Goal: Information Seeking & Learning: Learn about a topic

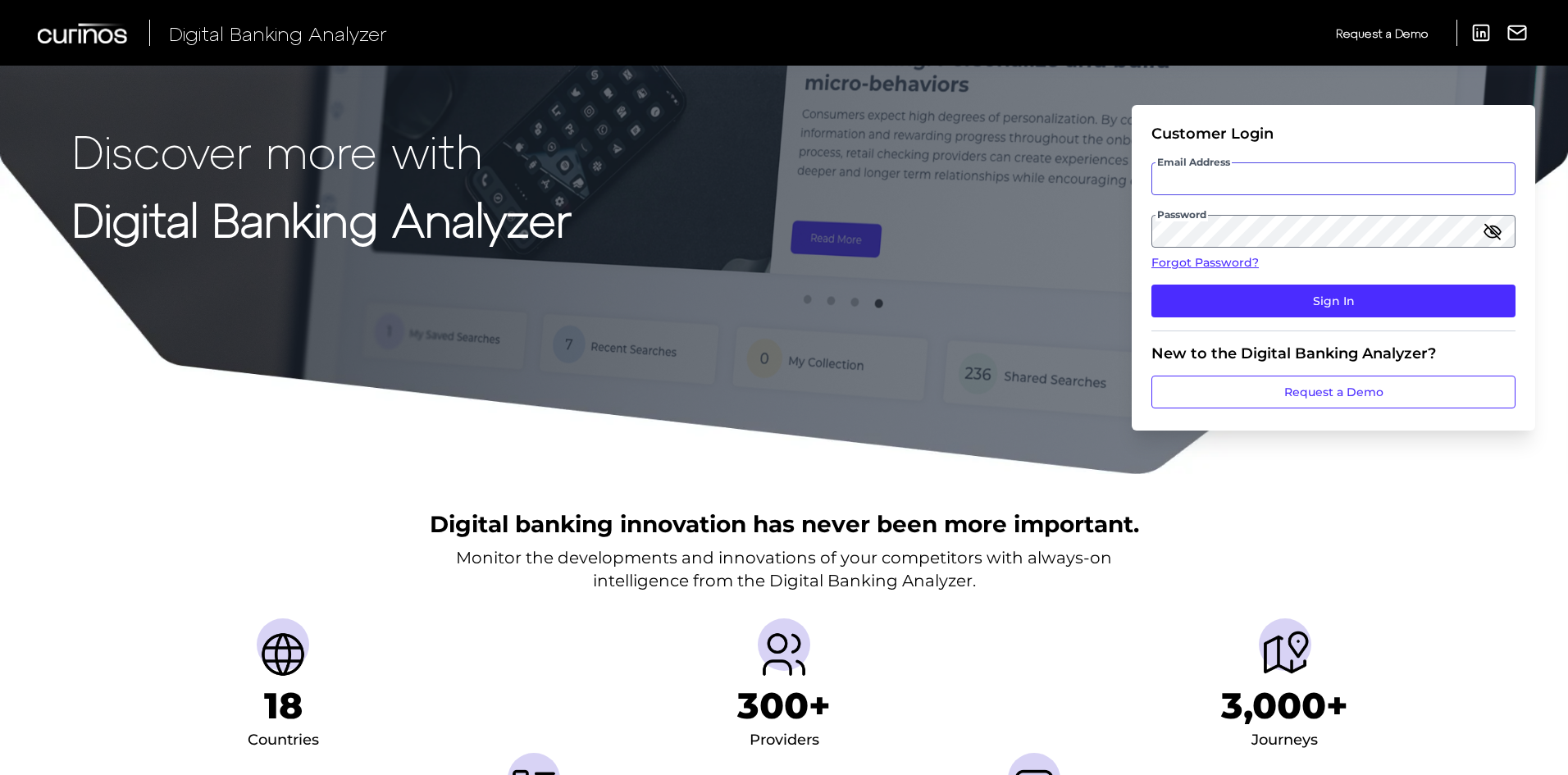
type input "[PERSON_NAME][EMAIL_ADDRESS][PERSON_NAME][DOMAIN_NAME]"
click at [1355, 184] on input "[PERSON_NAME][EMAIL_ADDRESS][PERSON_NAME][DOMAIN_NAME]" at bounding box center [1334, 179] width 364 height 33
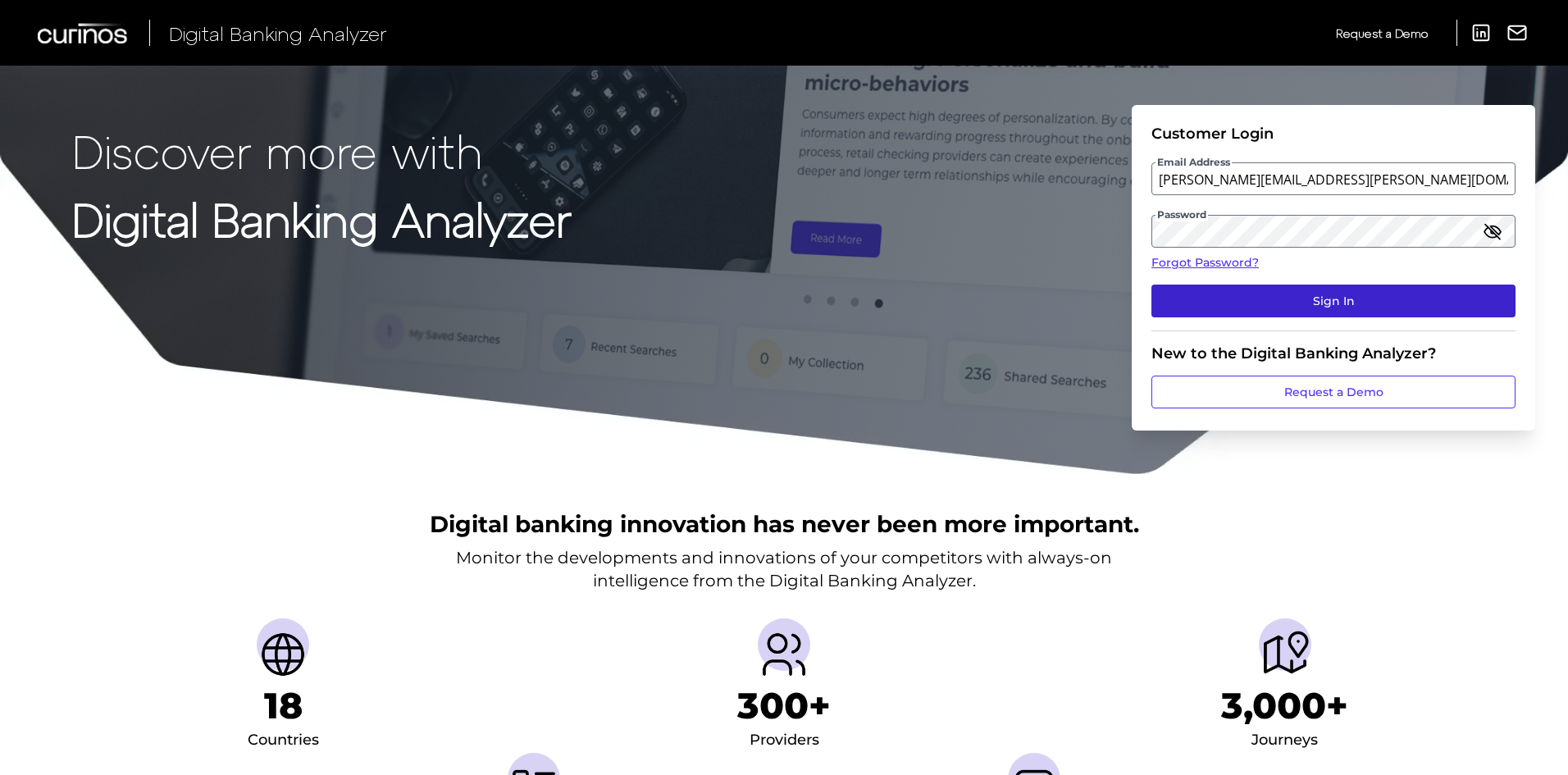
click at [1437, 292] on button "Sign In" at bounding box center [1334, 301] width 364 height 33
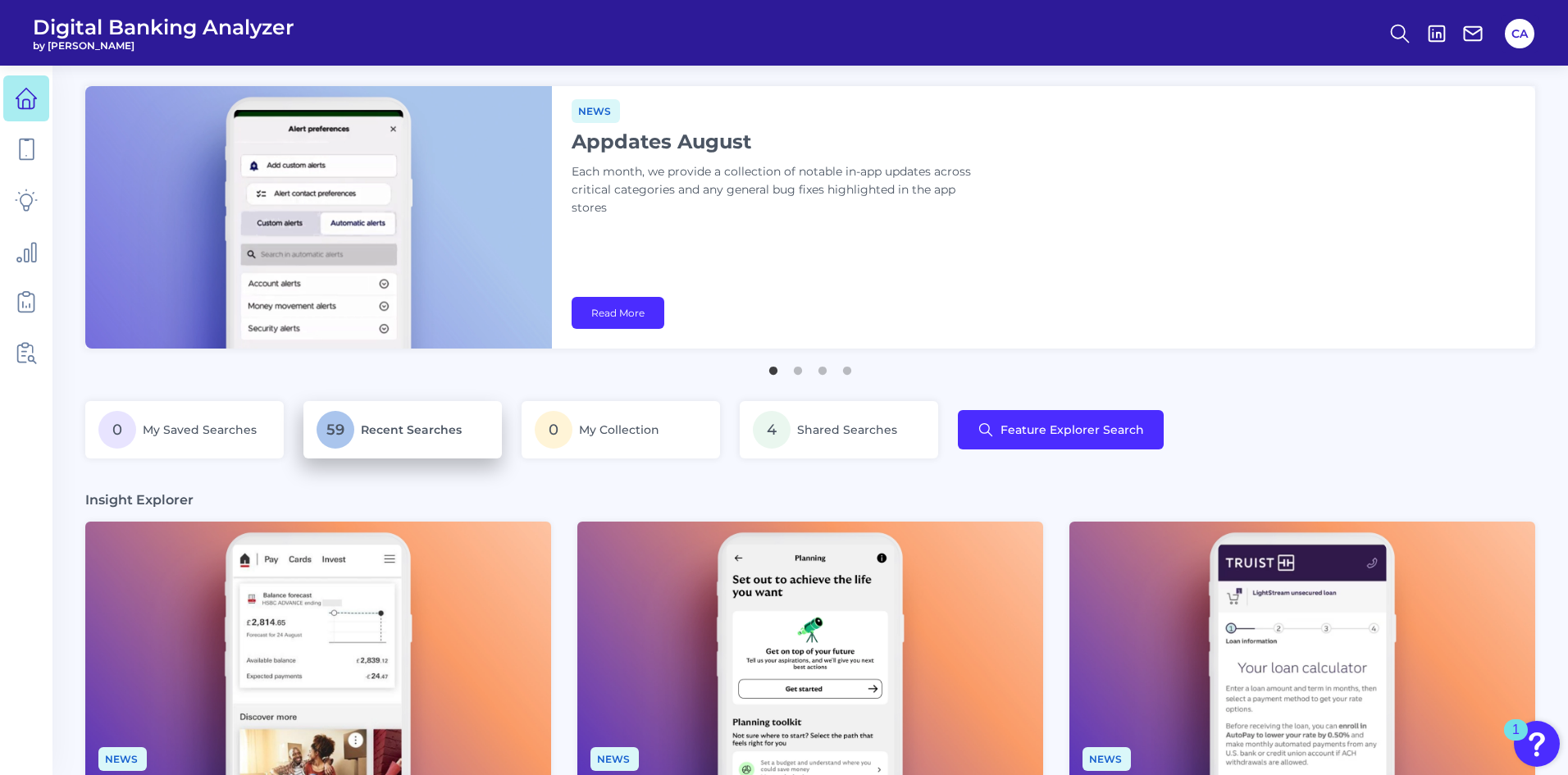
click at [448, 427] on span "Recent Searches" at bounding box center [411, 430] width 101 height 15
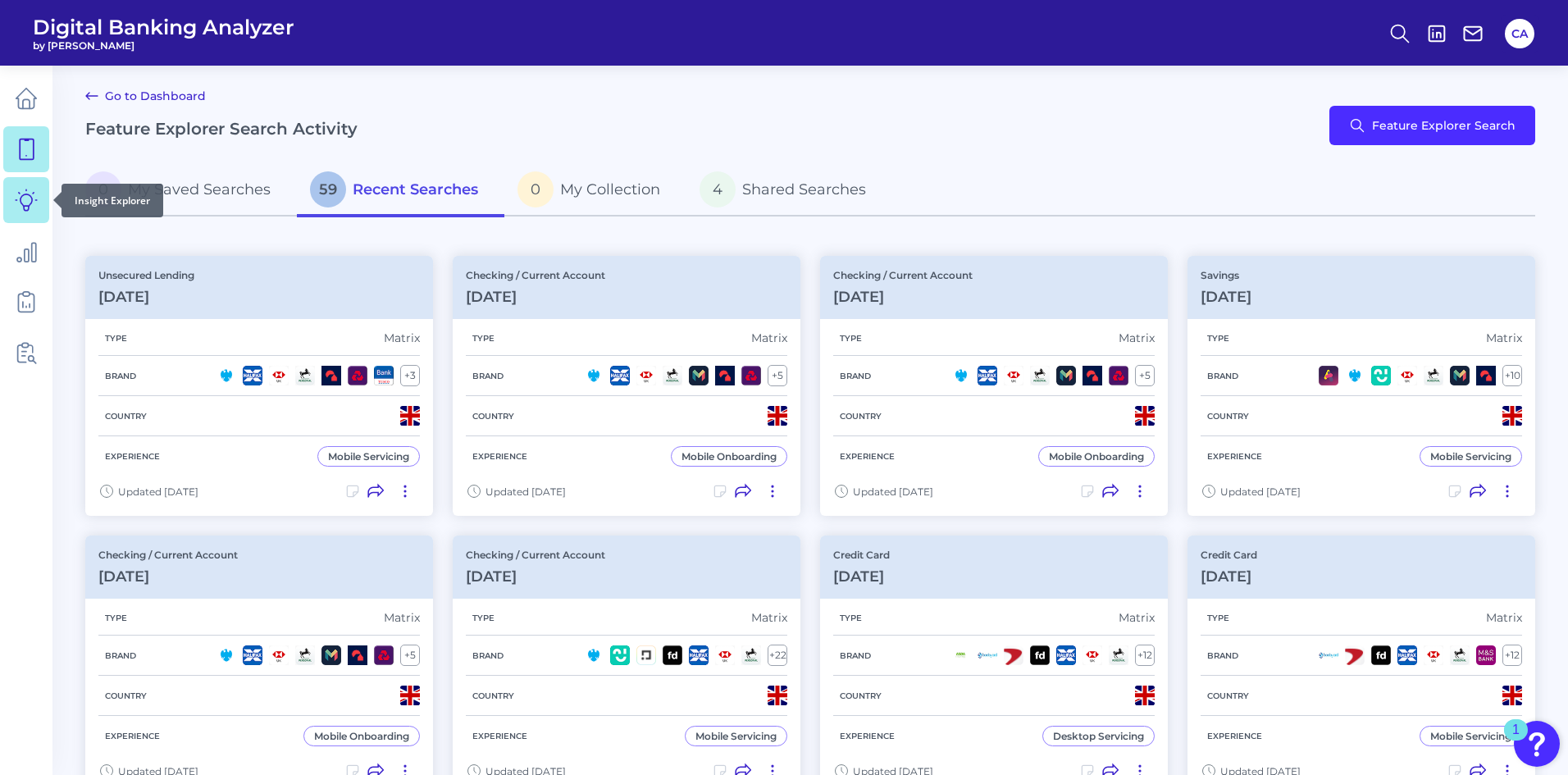
click at [26, 185] on link at bounding box center [26, 200] width 46 height 46
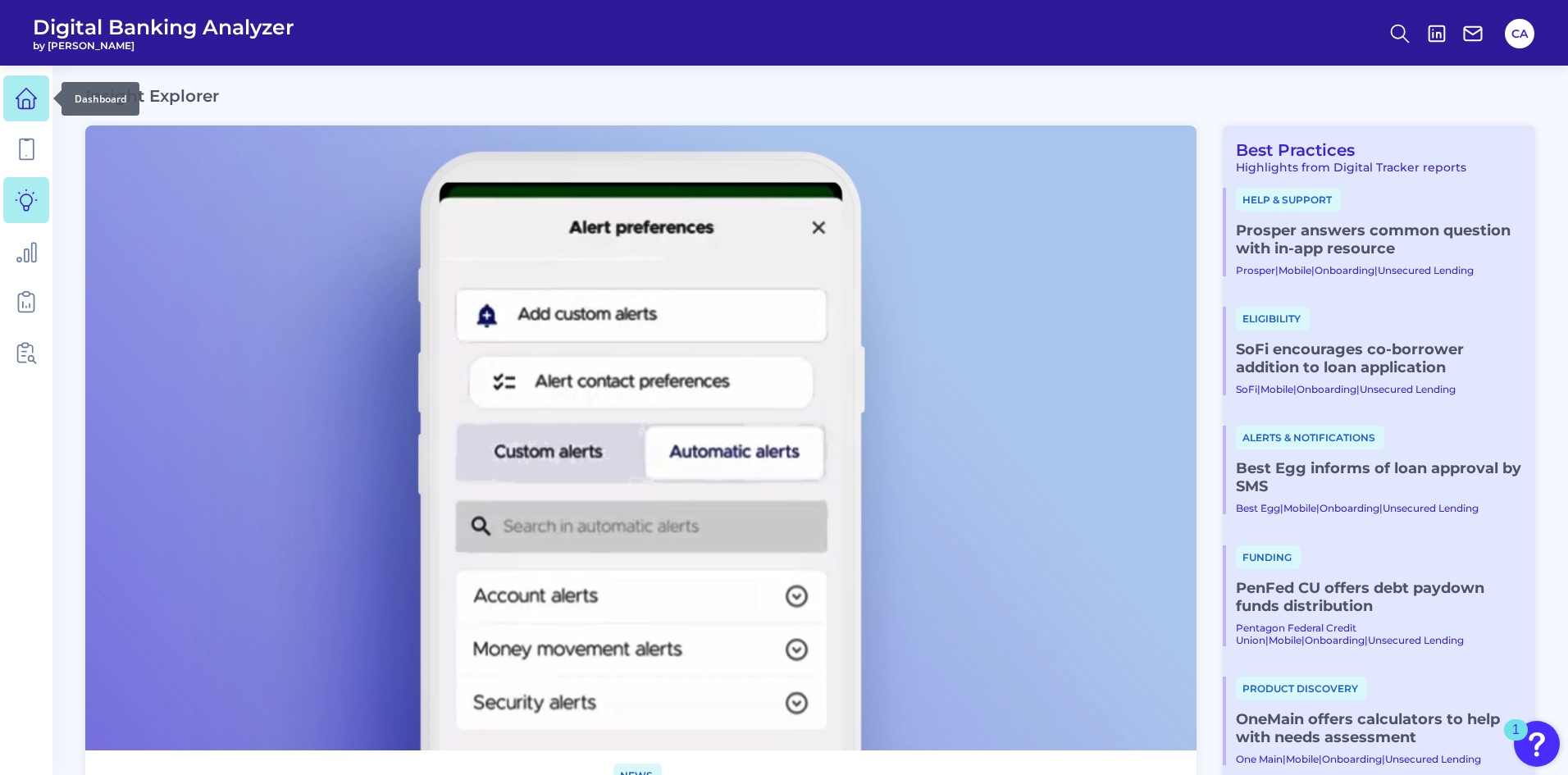
click at [32, 90] on icon at bounding box center [26, 98] width 23 height 23
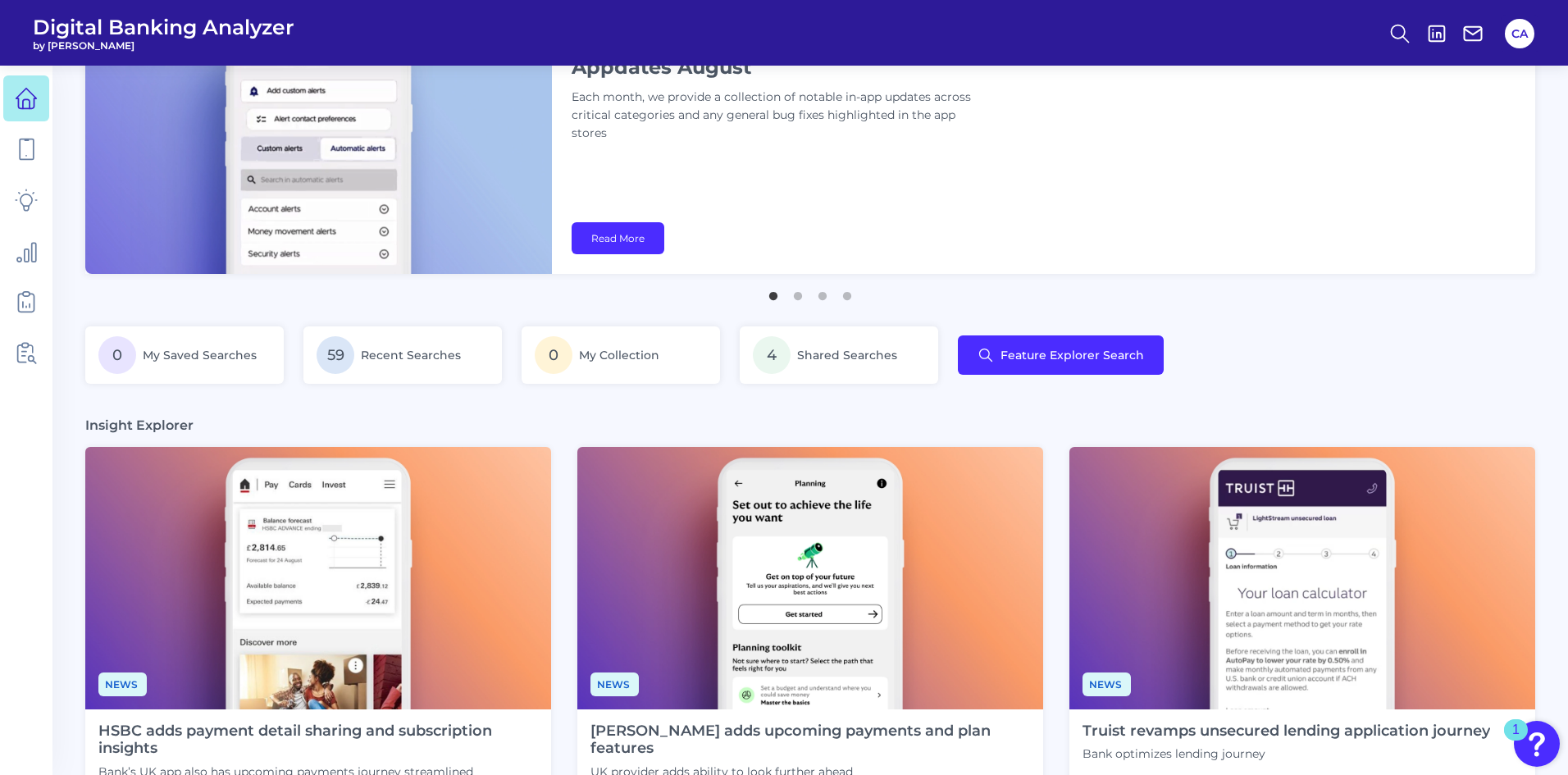
scroll to position [246, 0]
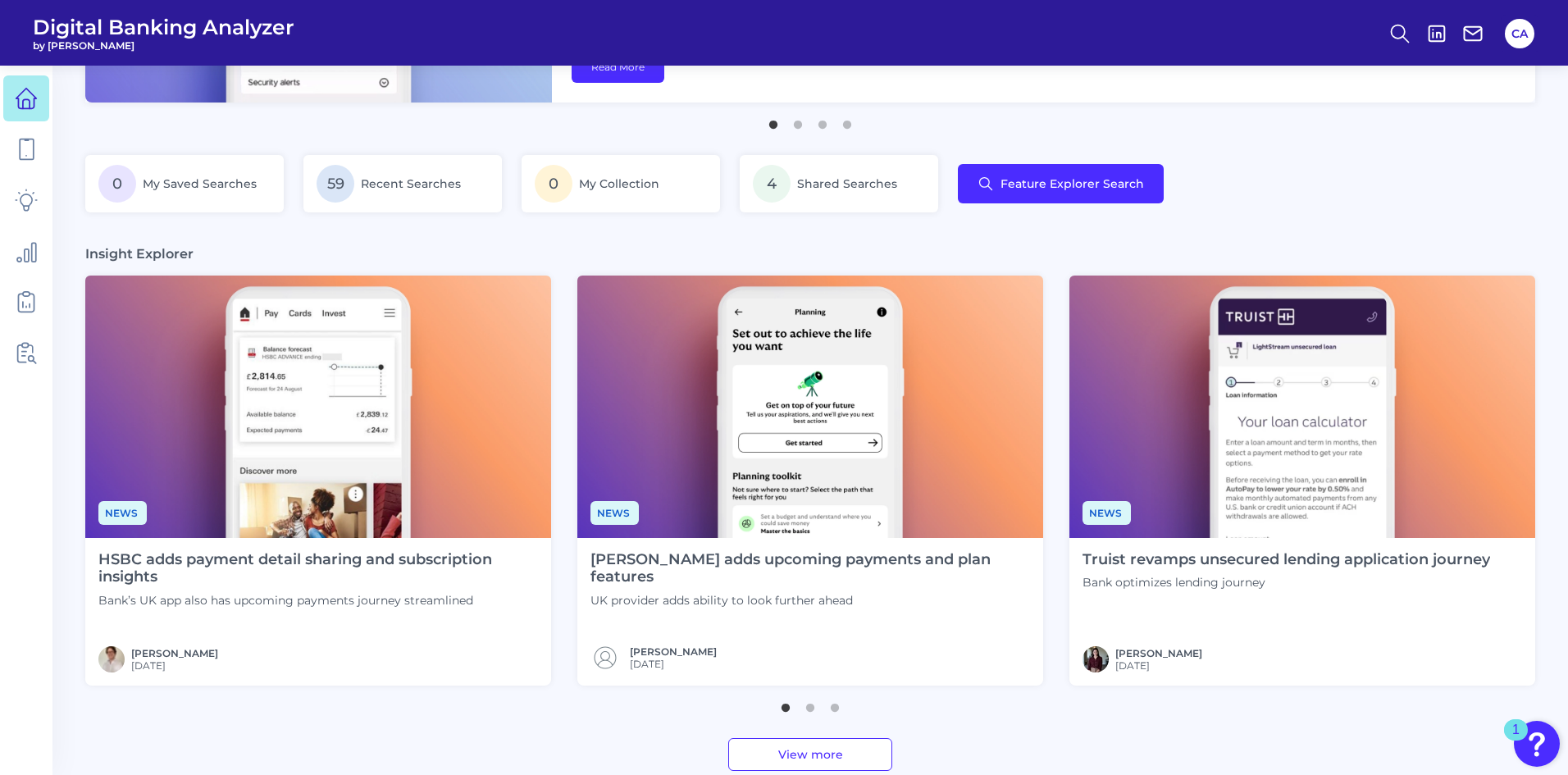
click at [353, 385] on img at bounding box center [318, 406] width 466 height 262
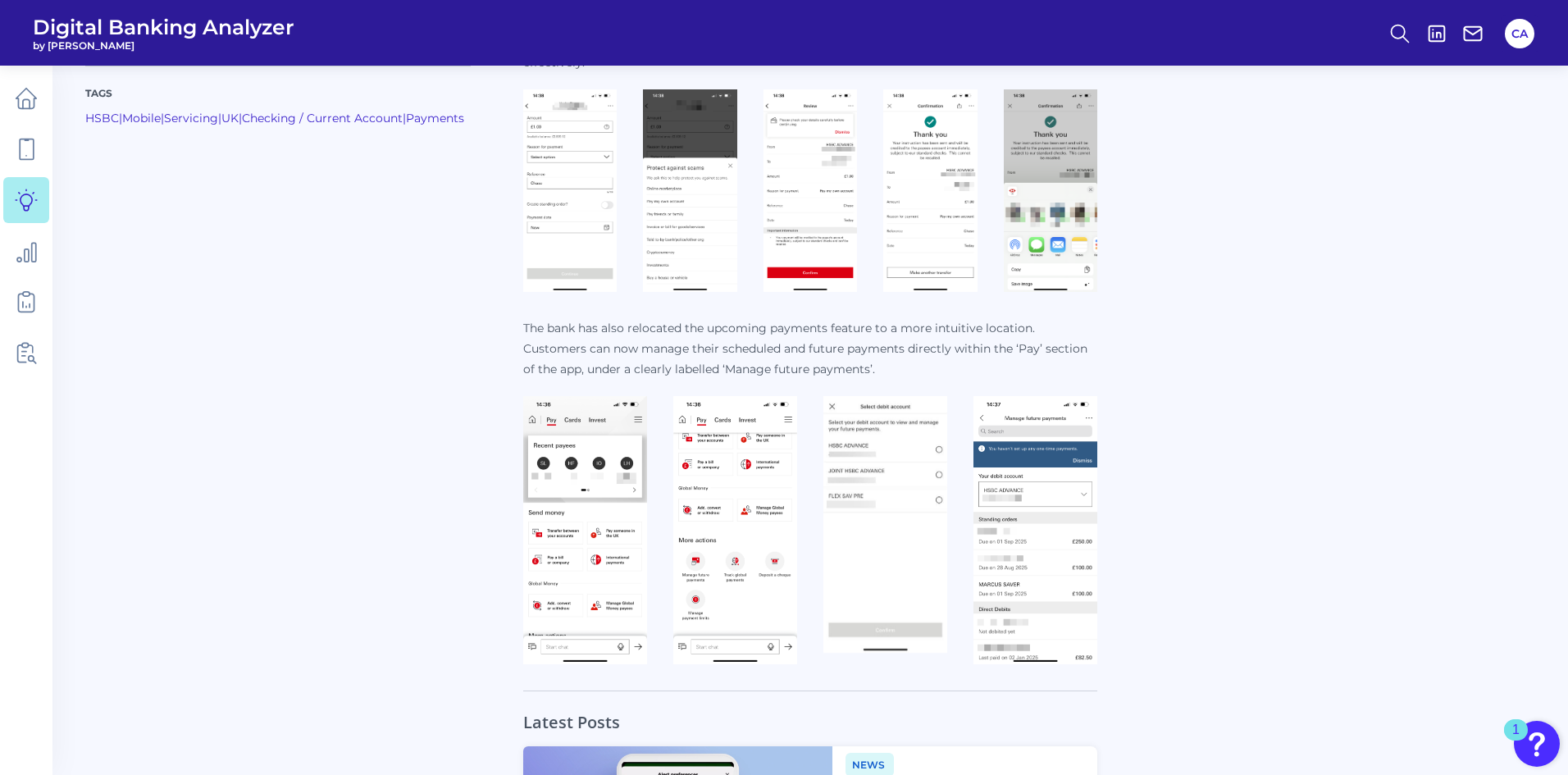
scroll to position [1054, 0]
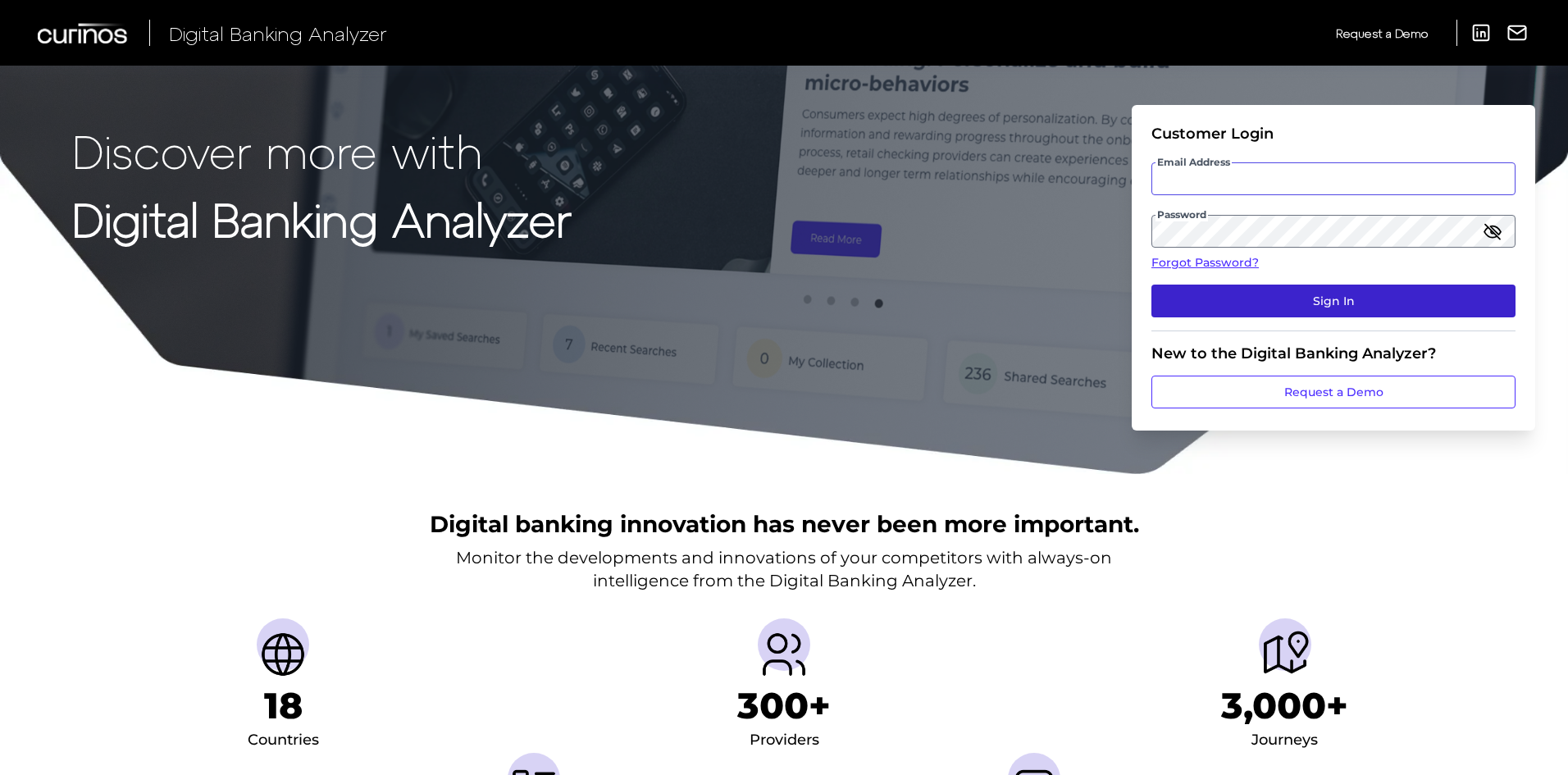
type input "[PERSON_NAME][EMAIL_ADDRESS][PERSON_NAME][DOMAIN_NAME]"
click at [1291, 293] on button "Sign In" at bounding box center [1334, 301] width 364 height 33
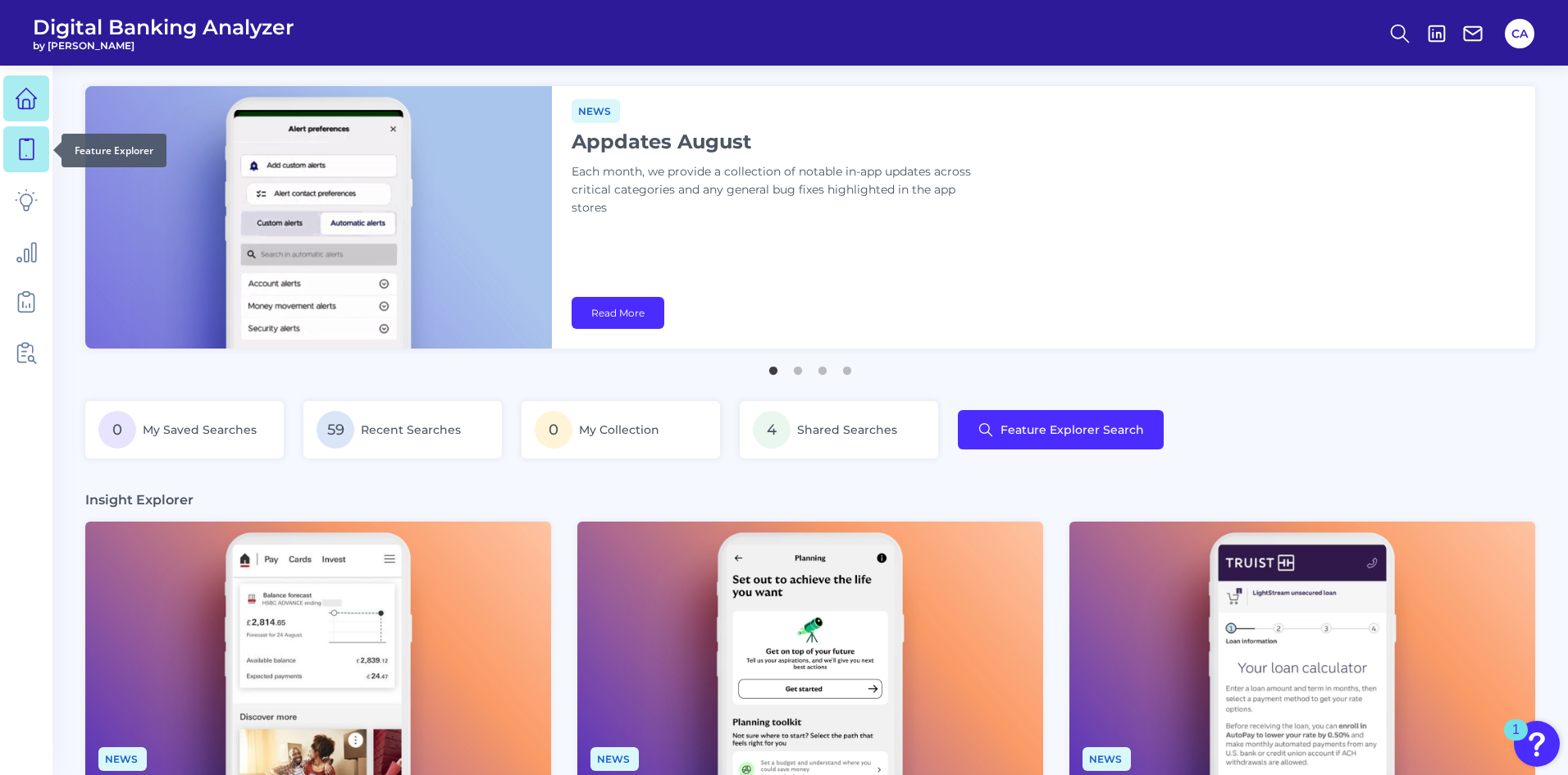
click at [29, 150] on icon at bounding box center [26, 150] width 23 height 23
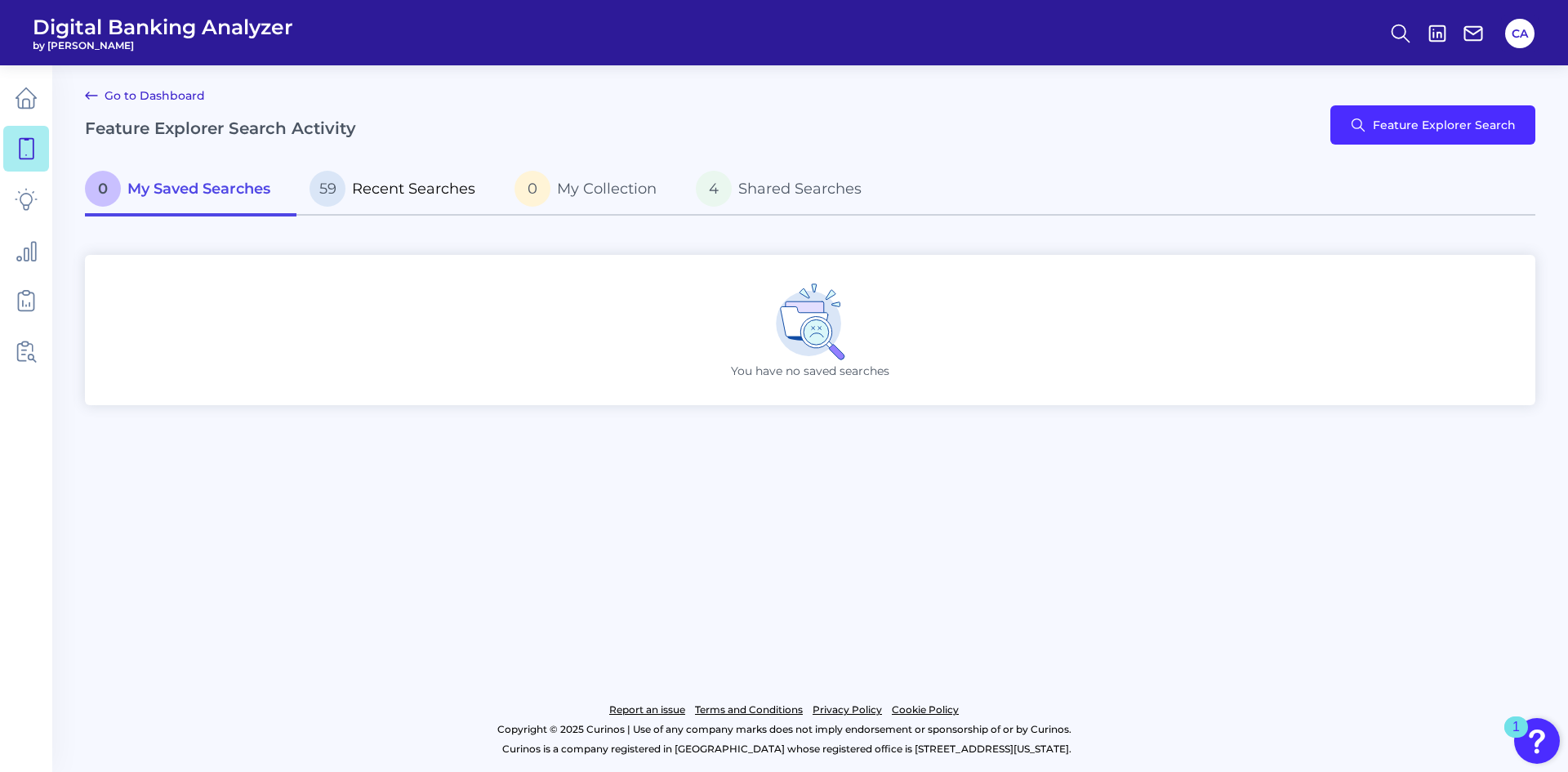
click at [374, 196] on span "Recent Searches" at bounding box center [414, 189] width 124 height 18
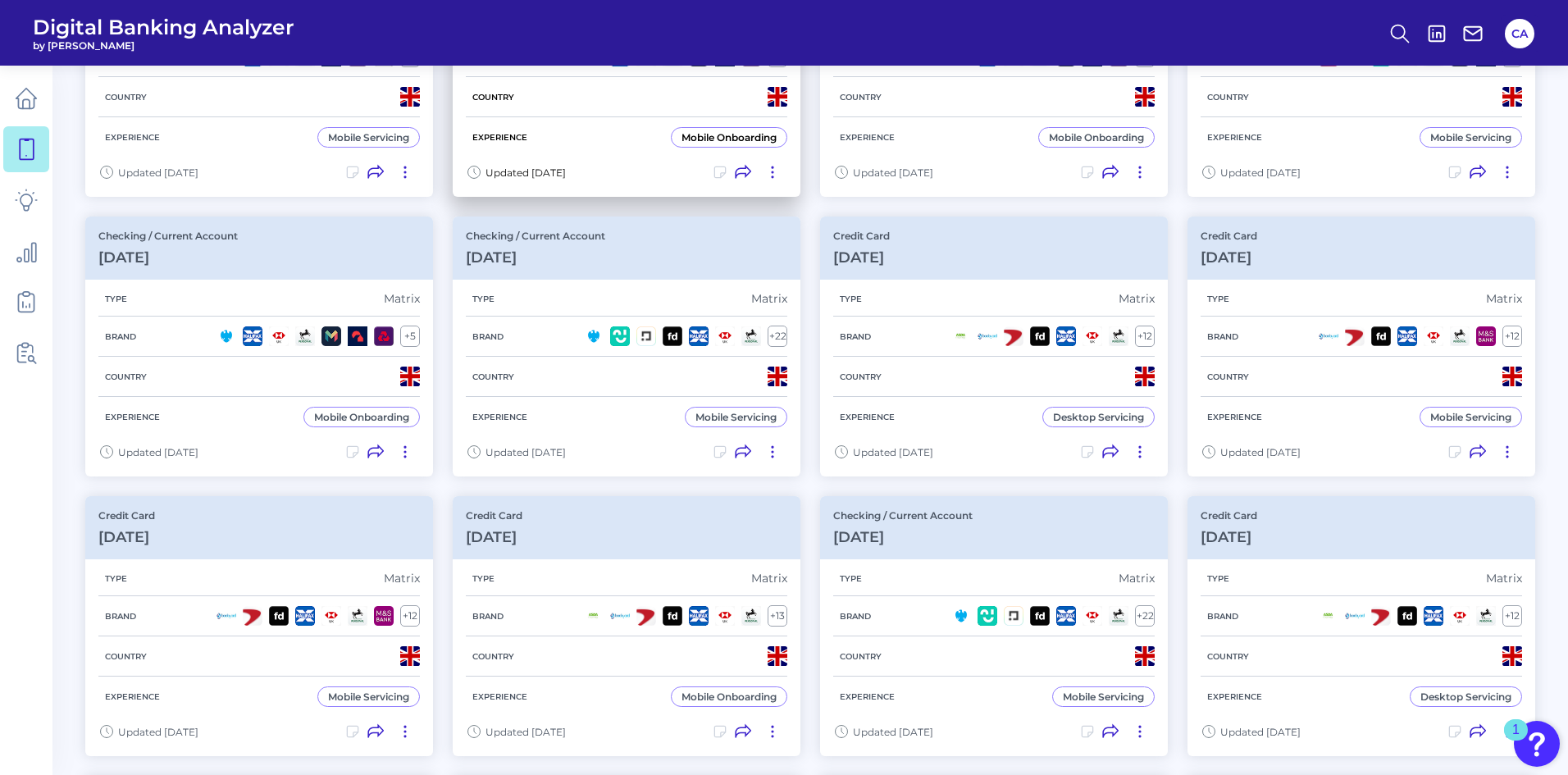
scroll to position [327, 0]
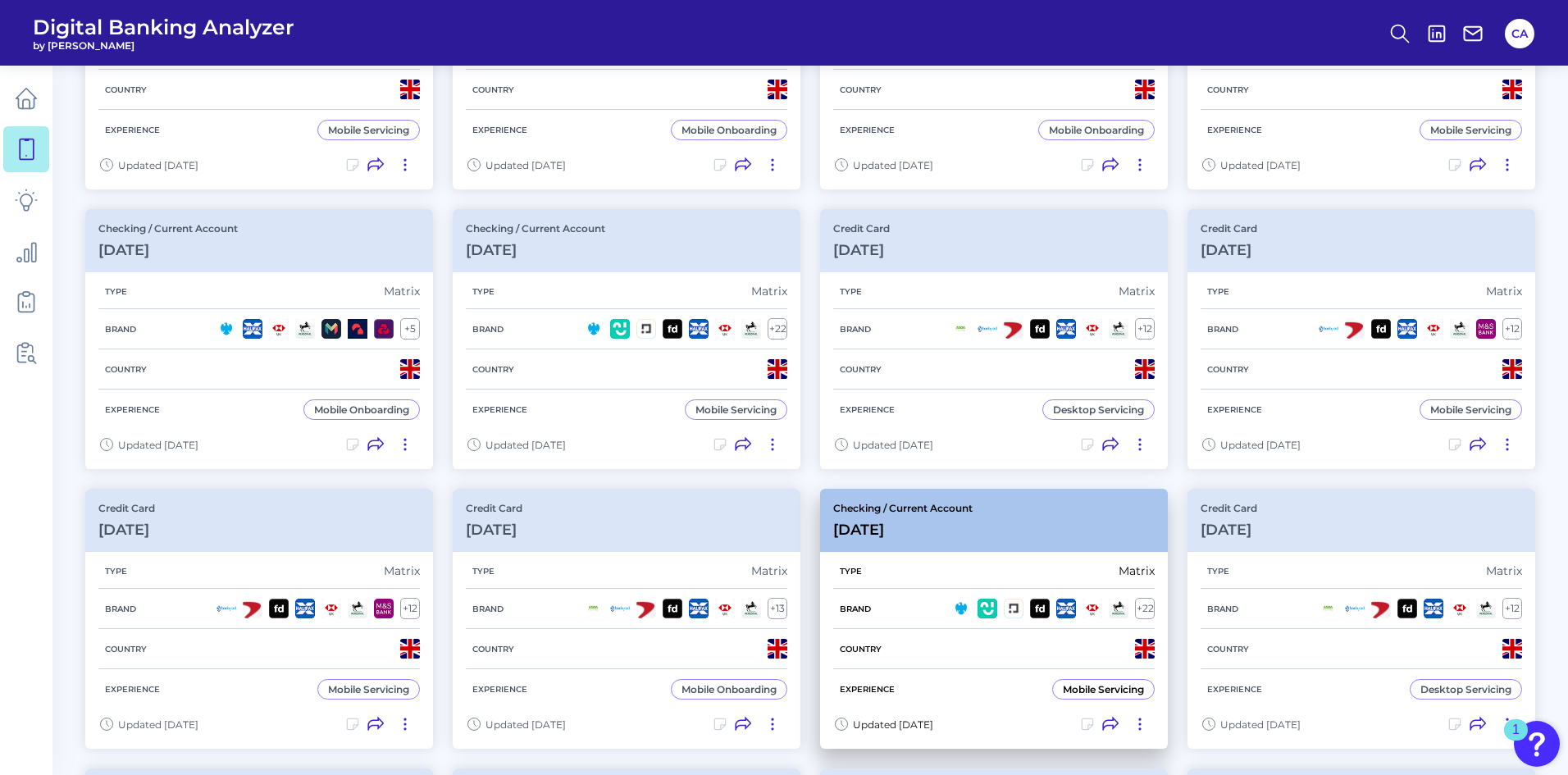
click at [887, 529] on h3 "[DATE]" at bounding box center [903, 529] width 140 height 18
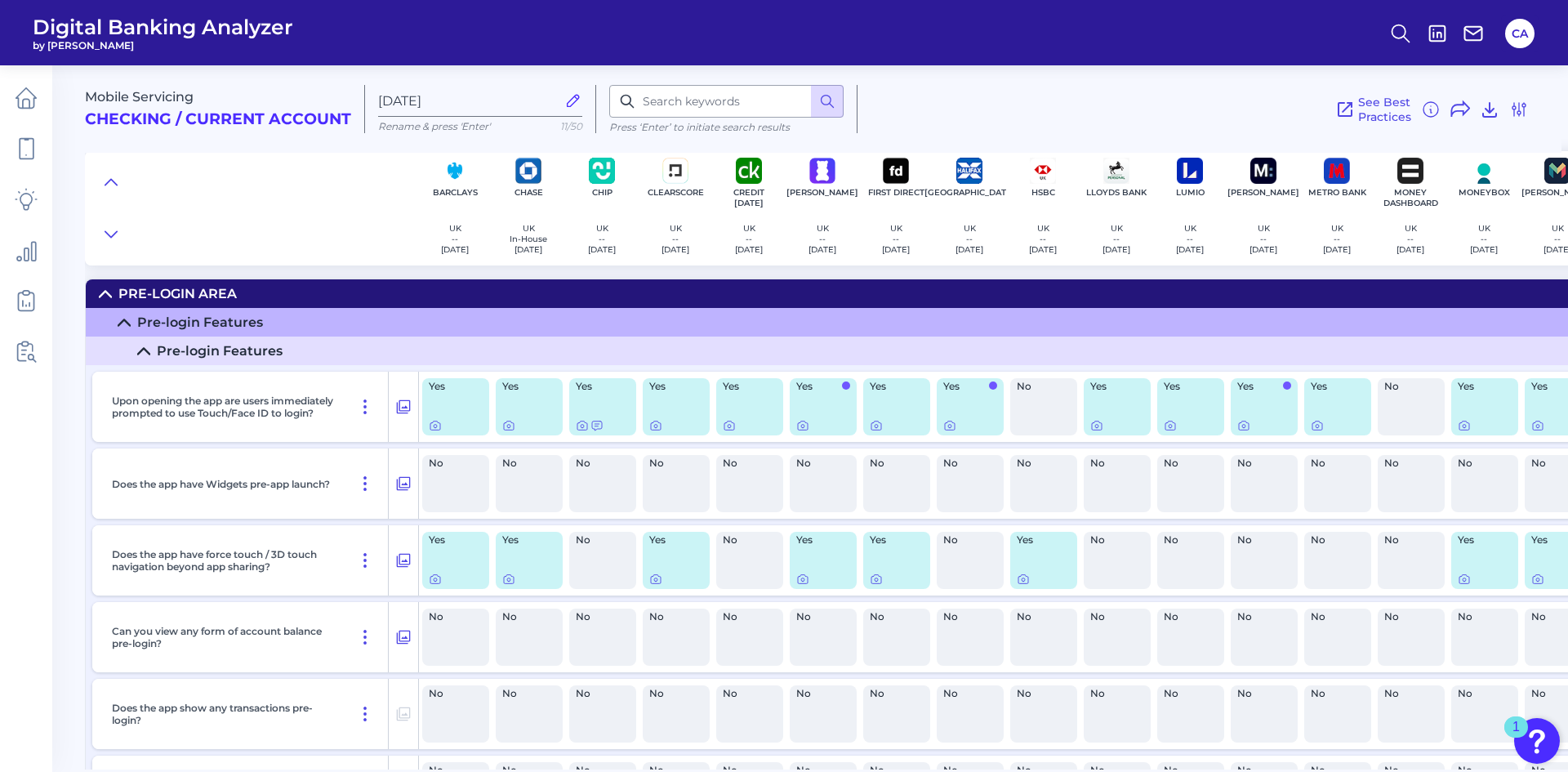
scroll to position [4531, 0]
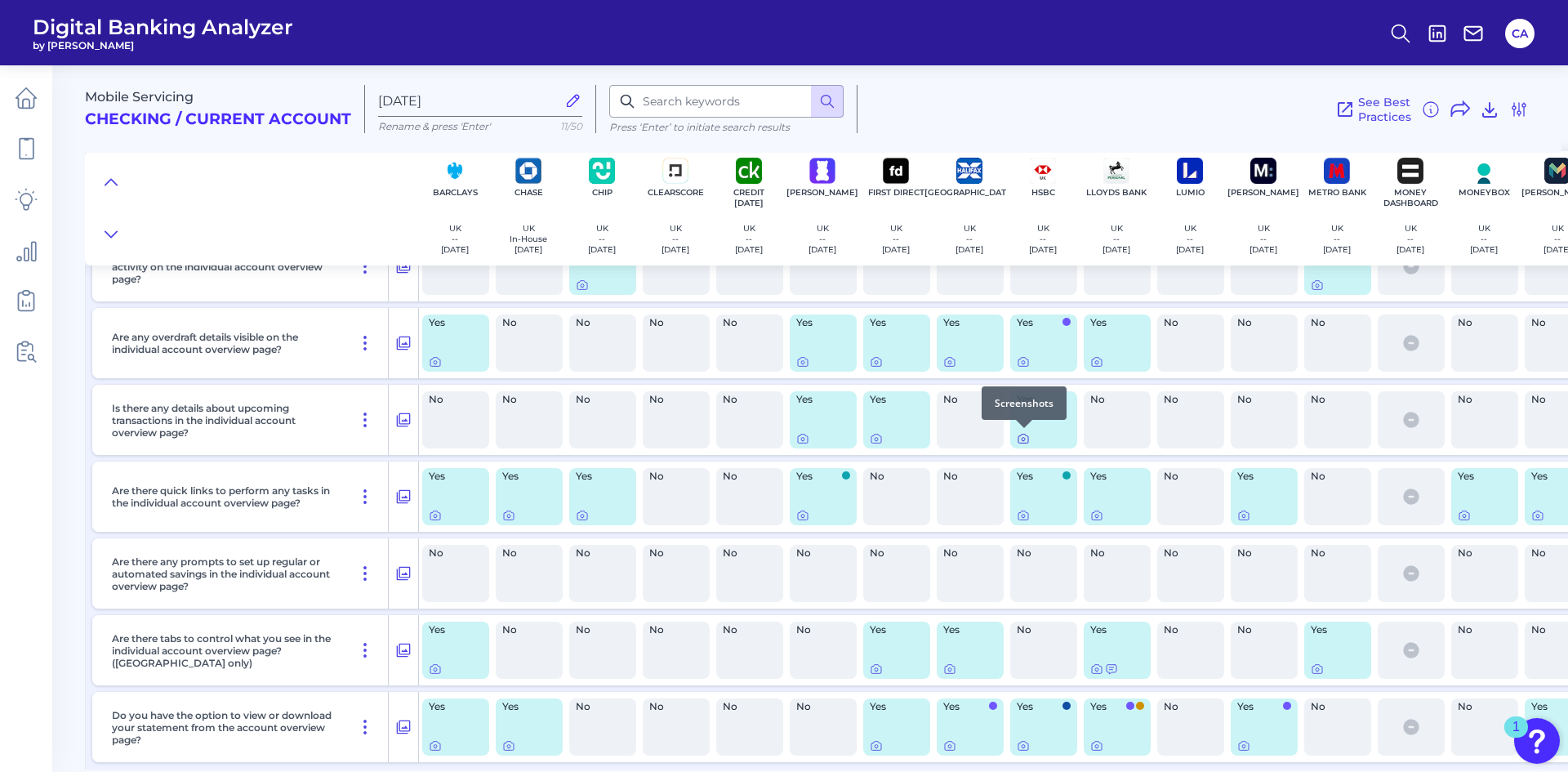
click at [1019, 438] on icon at bounding box center [1023, 438] width 13 height 13
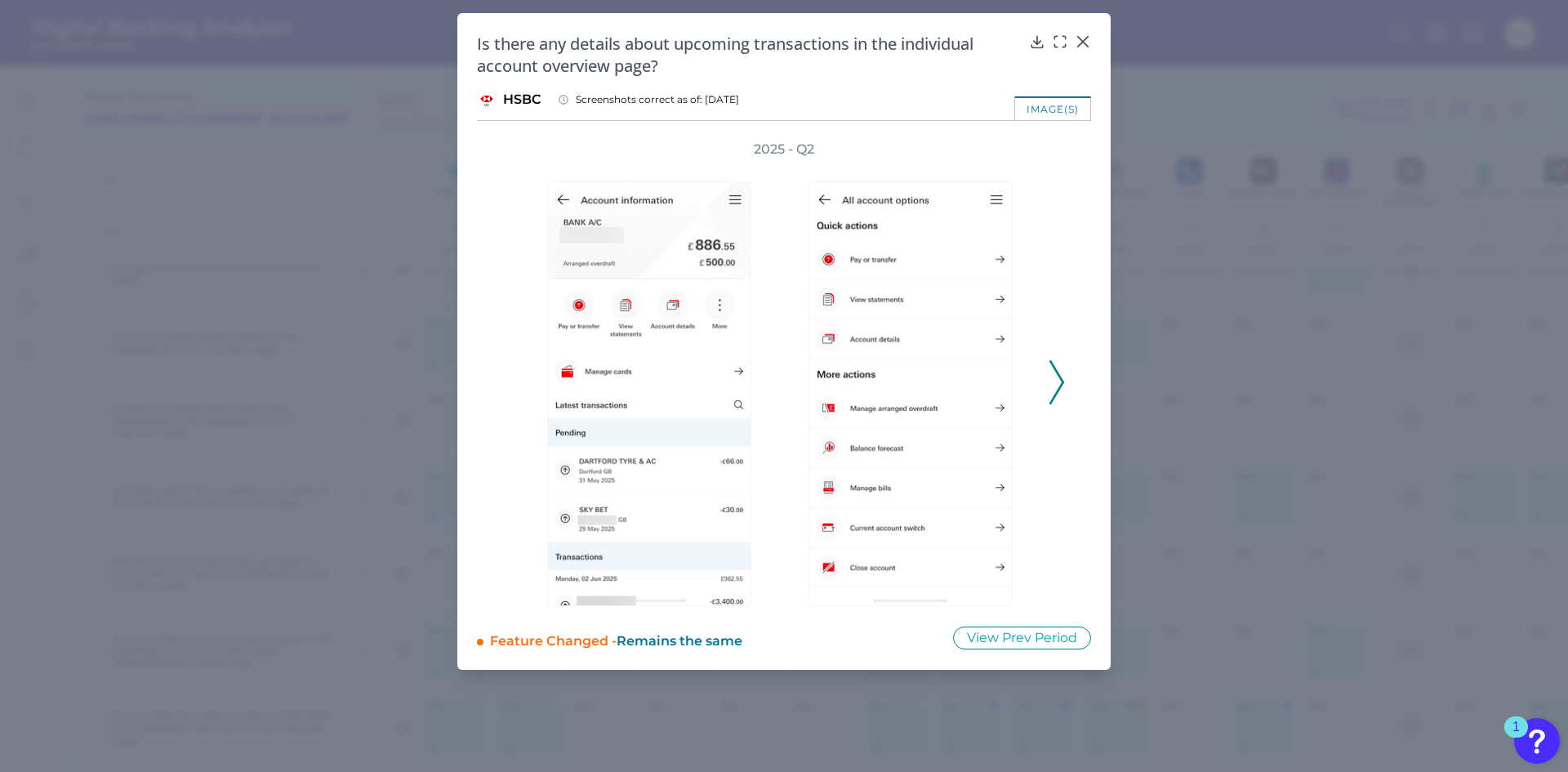
click at [1057, 375] on icon at bounding box center [1057, 382] width 15 height 44
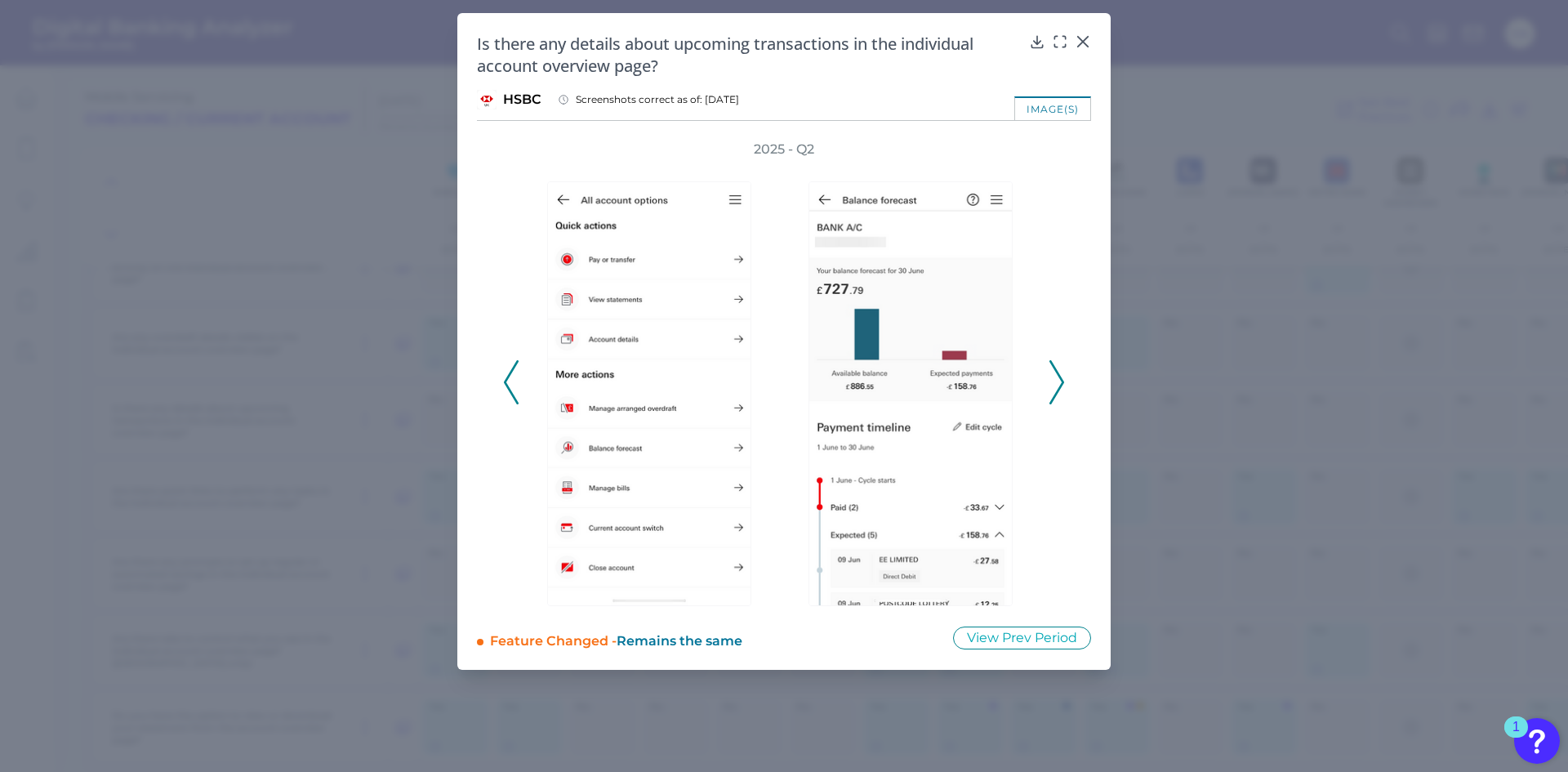
click at [1057, 375] on icon at bounding box center [1057, 382] width 15 height 44
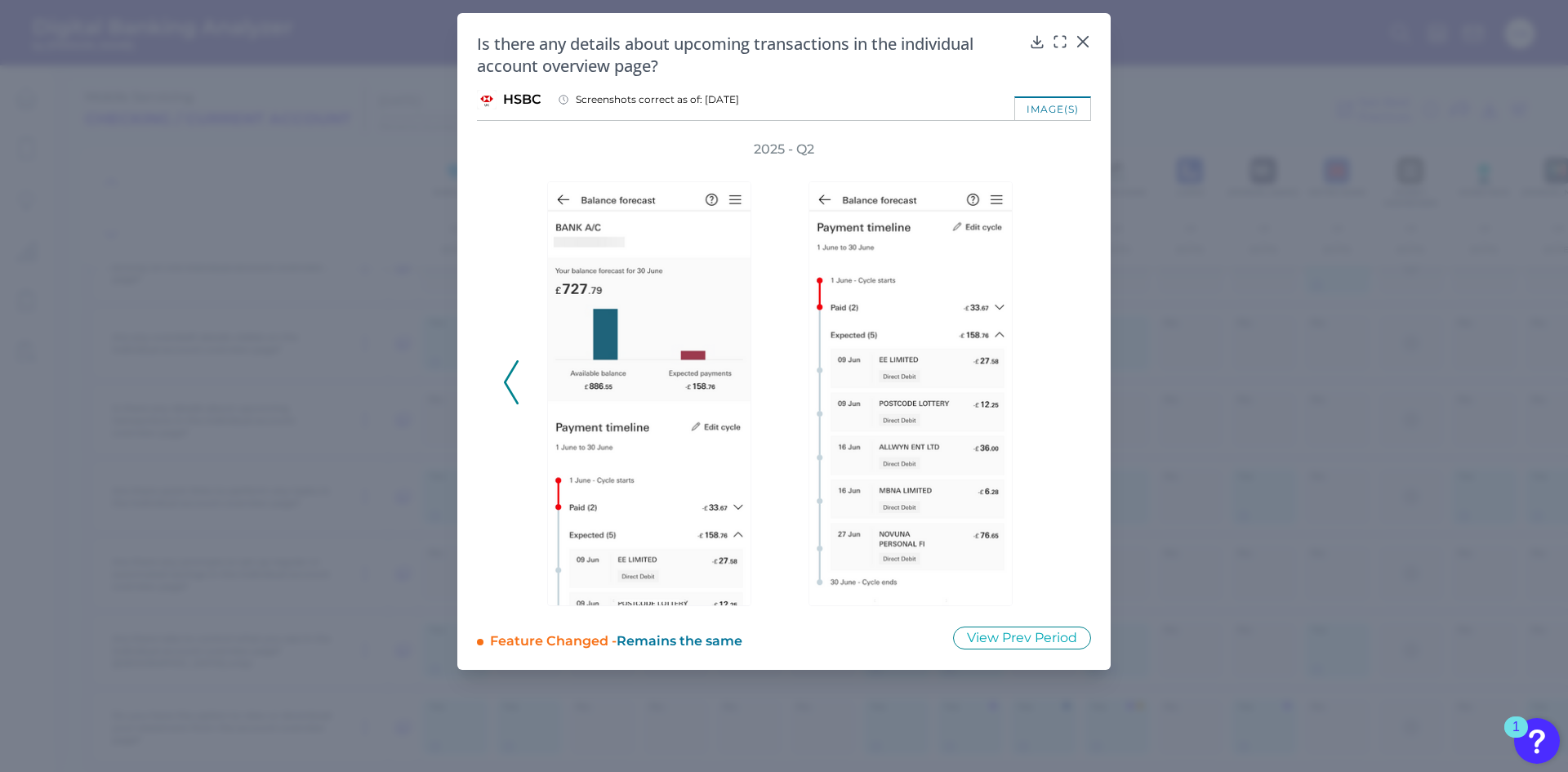
click at [519, 404] on div "2025 - Q2" at bounding box center [784, 373] width 562 height 466
click at [498, 388] on div "2025 - Q2" at bounding box center [784, 373] width 614 height 466
click at [517, 374] on icon at bounding box center [512, 382] width 15 height 44
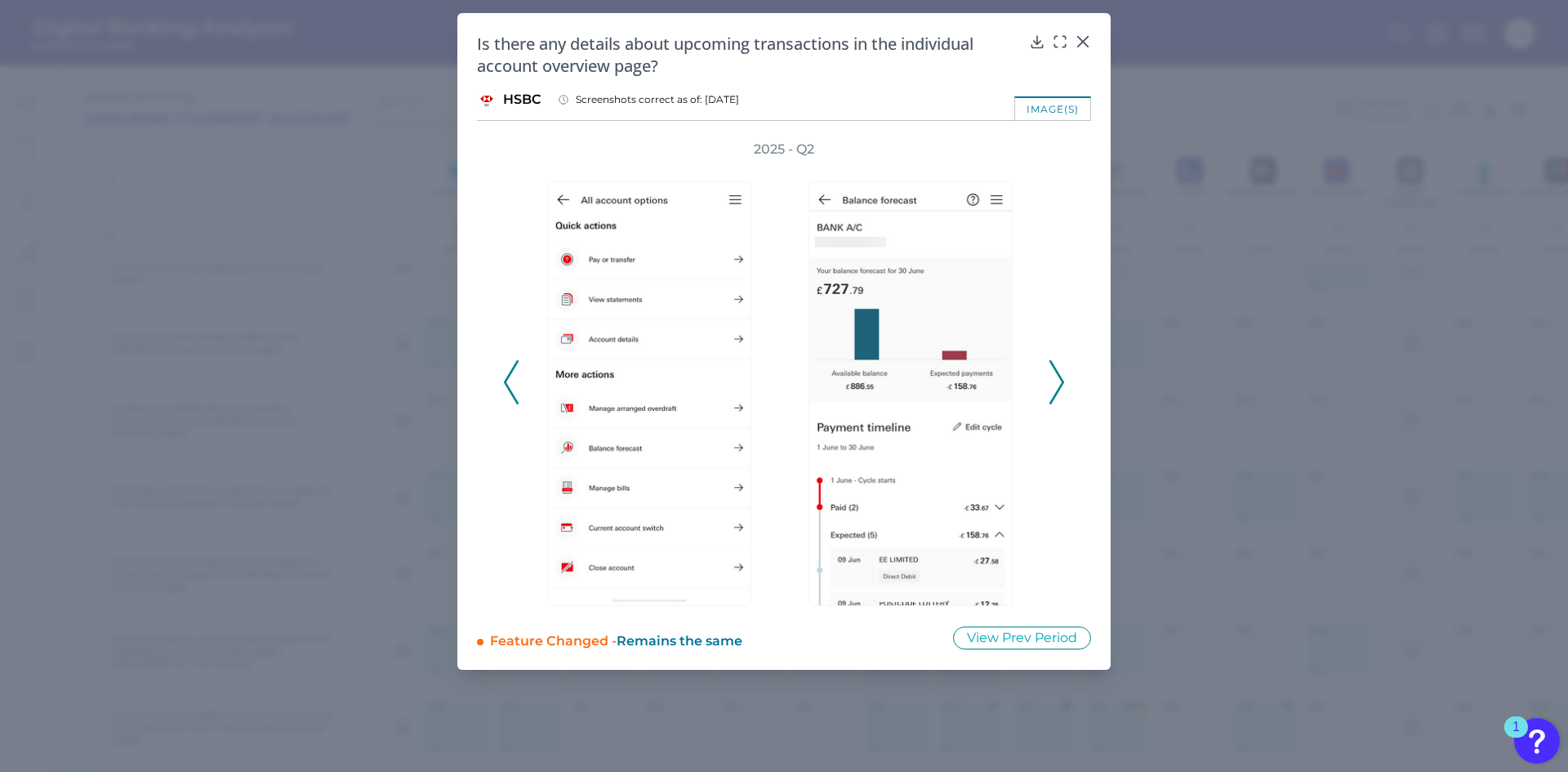
click at [517, 373] on icon at bounding box center [512, 382] width 15 height 44
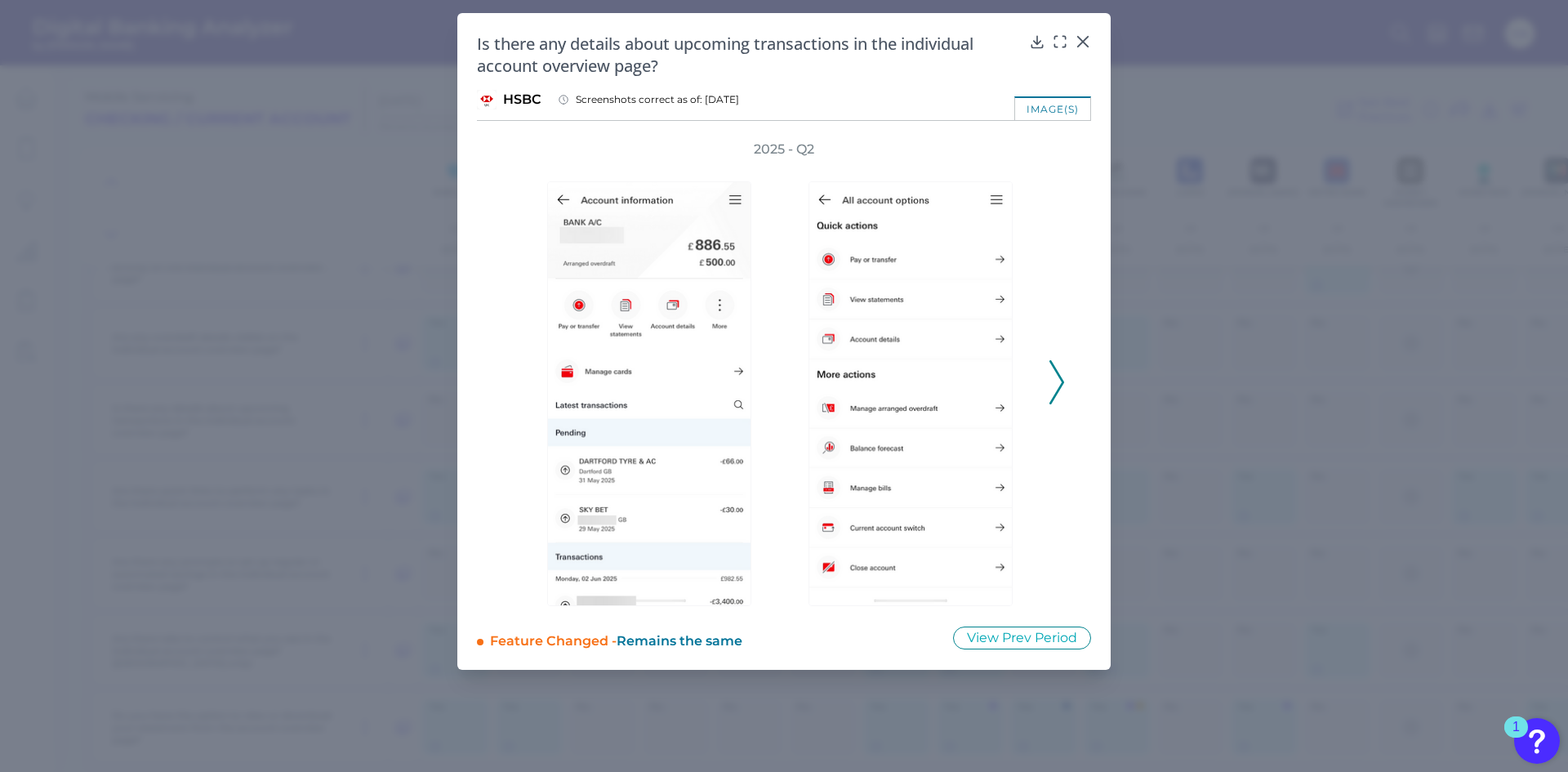
click at [517, 373] on div "2025 - Q2" at bounding box center [784, 373] width 562 height 466
click at [498, 371] on div "2025 - Q2" at bounding box center [784, 373] width 614 height 466
drag, startPoint x: 492, startPoint y: 383, endPoint x: 919, endPoint y: 389, distance: 427.0
click at [919, 389] on div "2025 - Q2" at bounding box center [784, 373] width 614 height 466
click at [1070, 384] on div "2025 - Q2" at bounding box center [784, 373] width 614 height 466
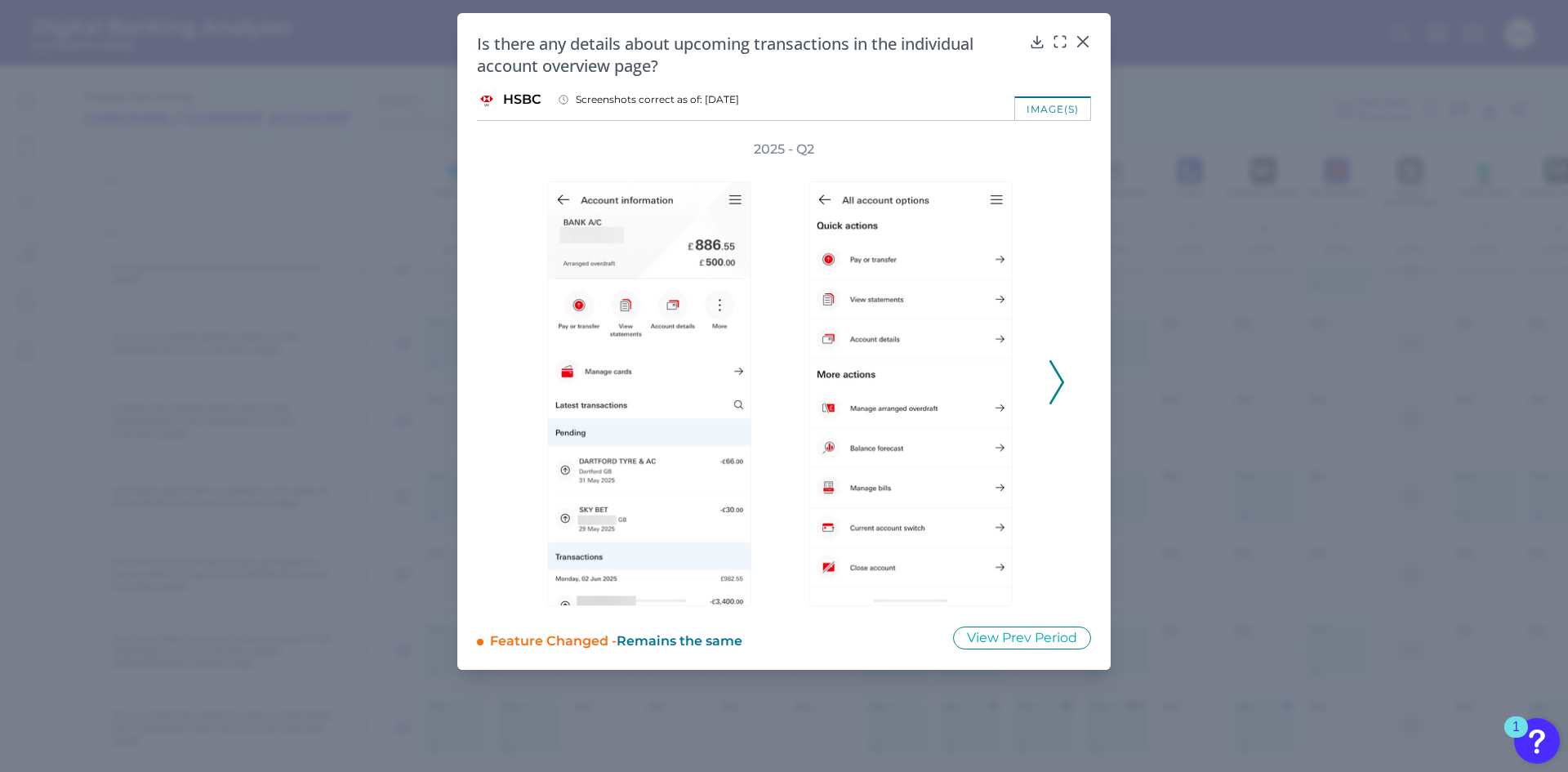
click at [1056, 385] on icon at bounding box center [1057, 382] width 15 height 44
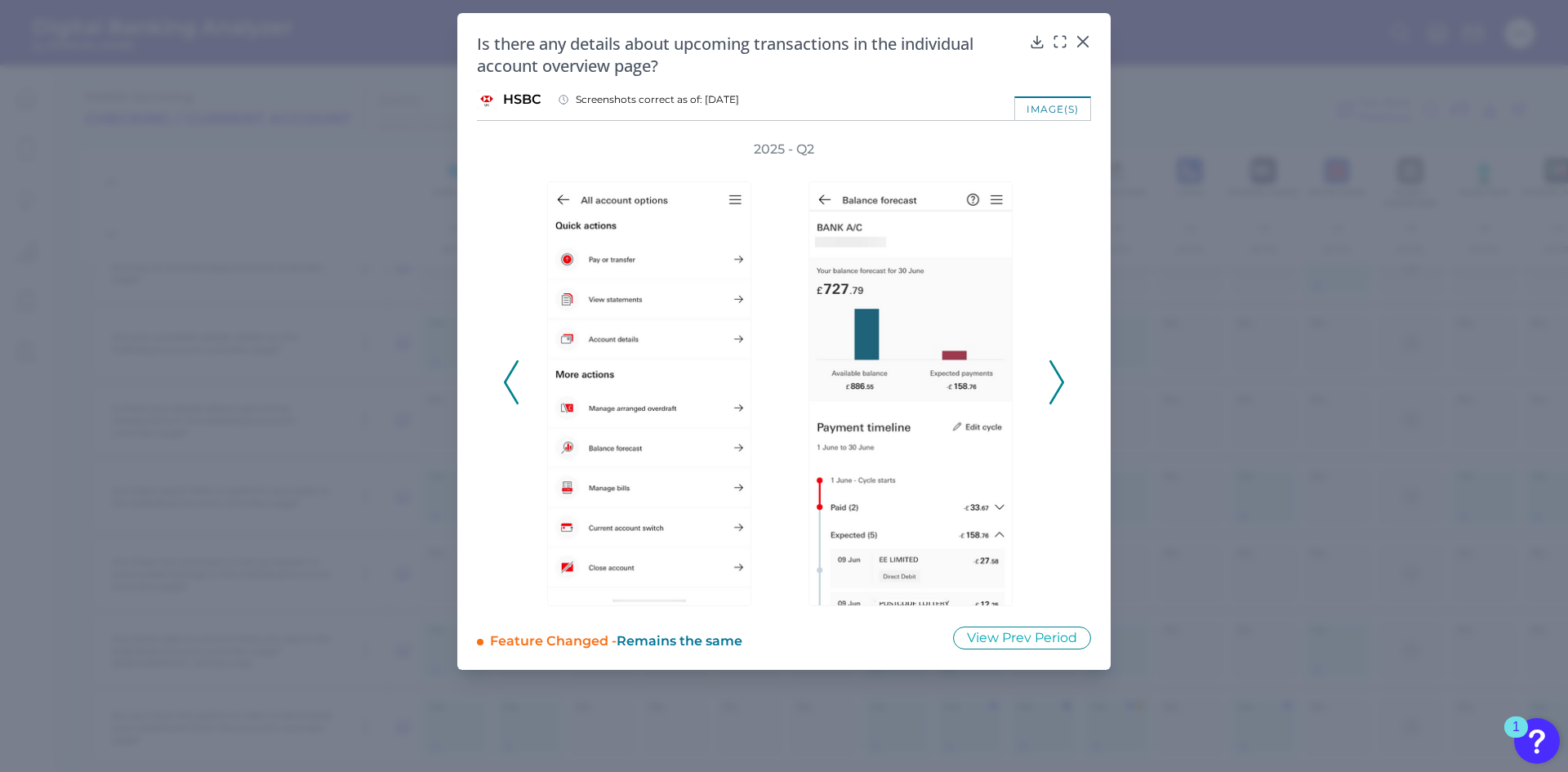
click at [1058, 387] on icon at bounding box center [1057, 382] width 15 height 44
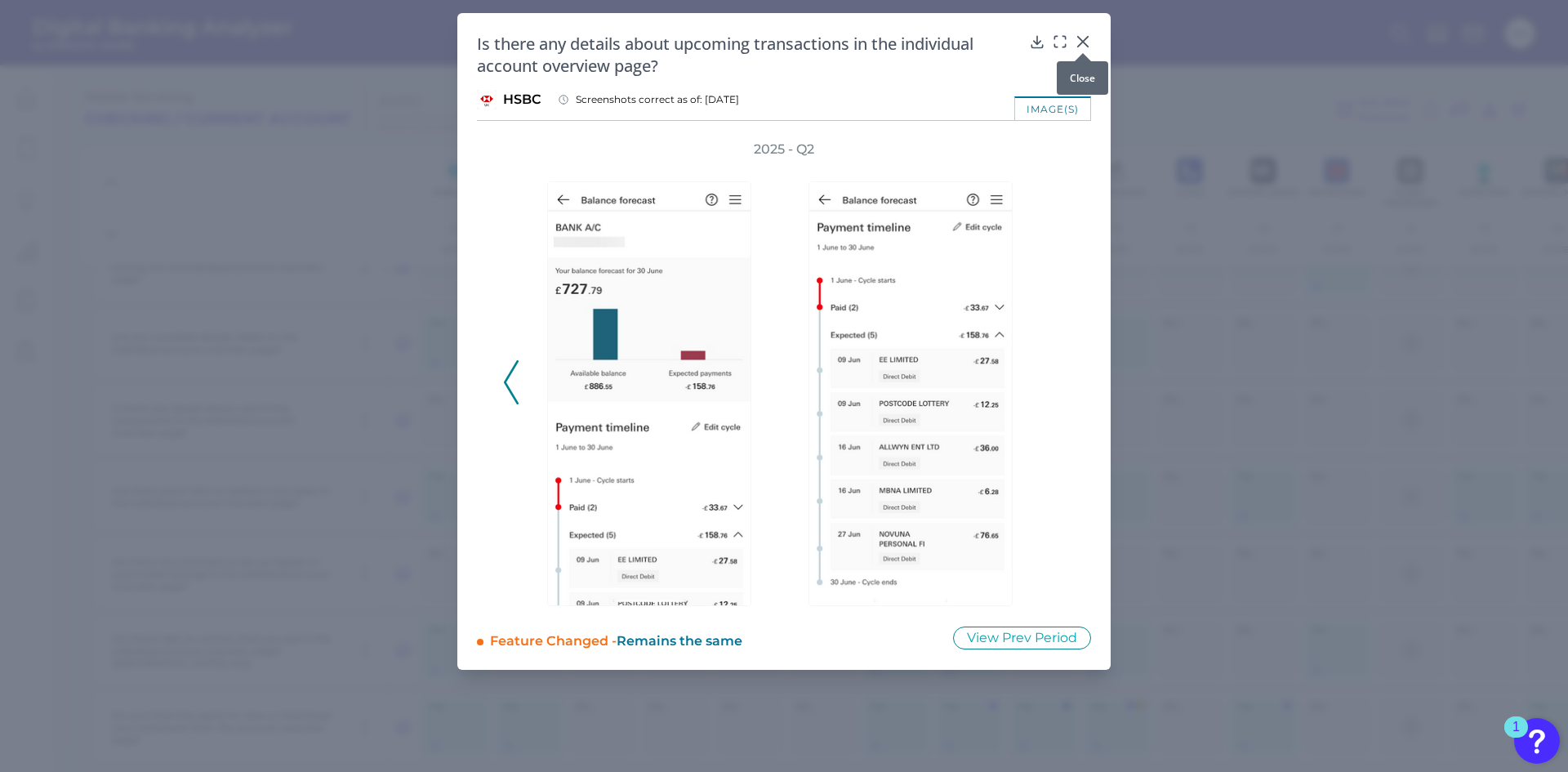
click at [1086, 42] on icon at bounding box center [1084, 42] width 16 height 16
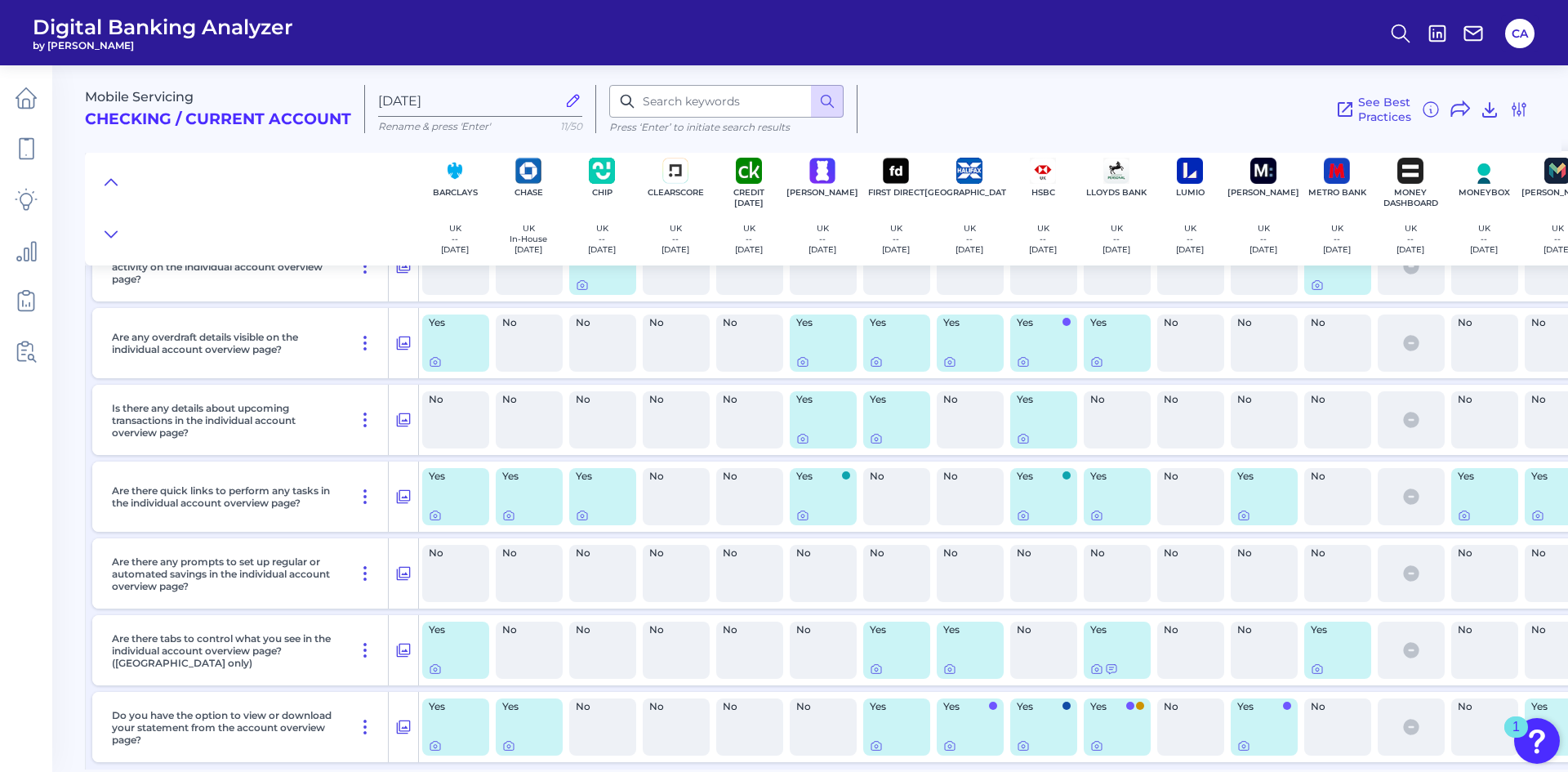
scroll to position [6146, 0]
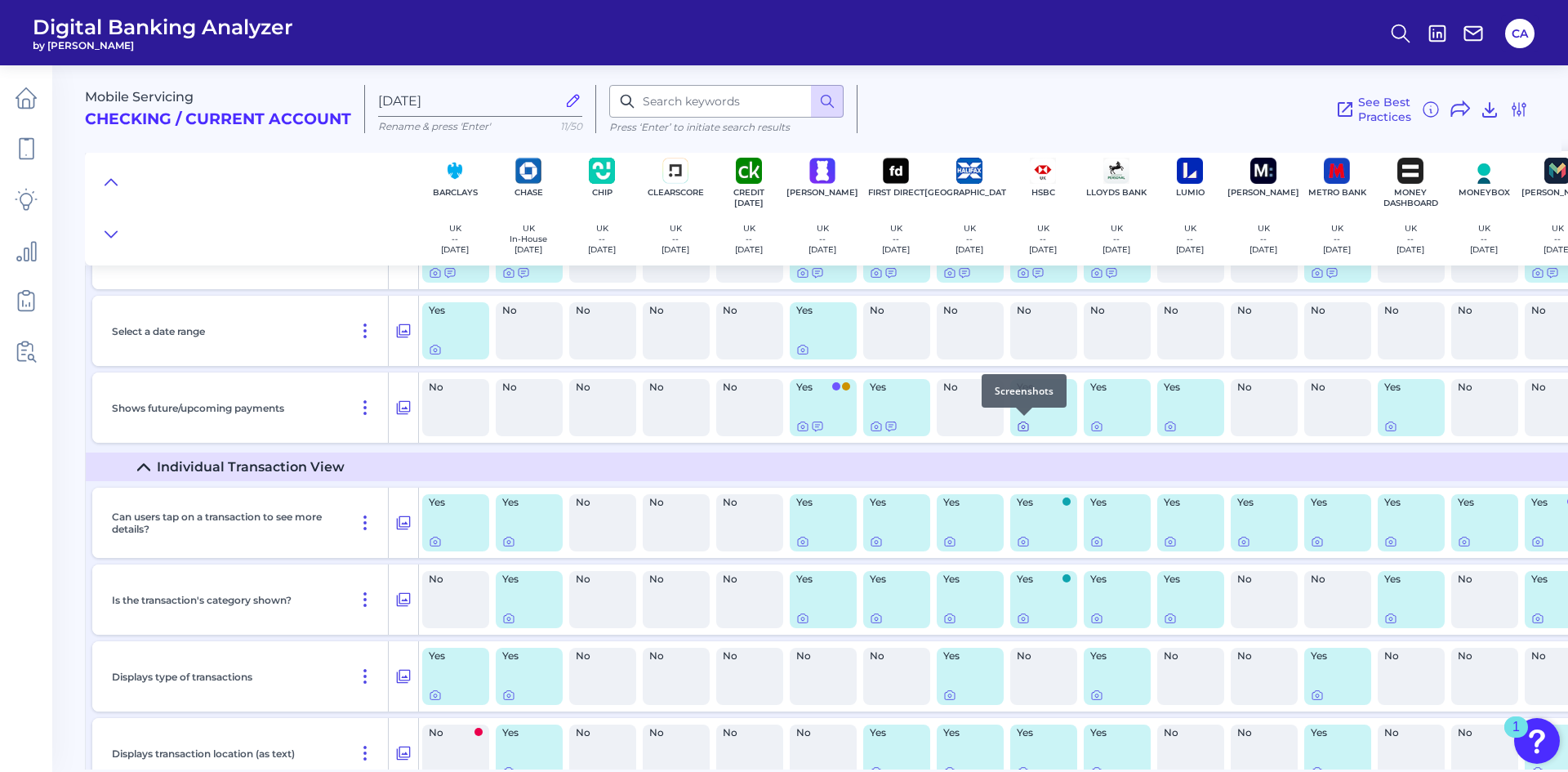
click at [1019, 428] on icon at bounding box center [1023, 427] width 13 height 13
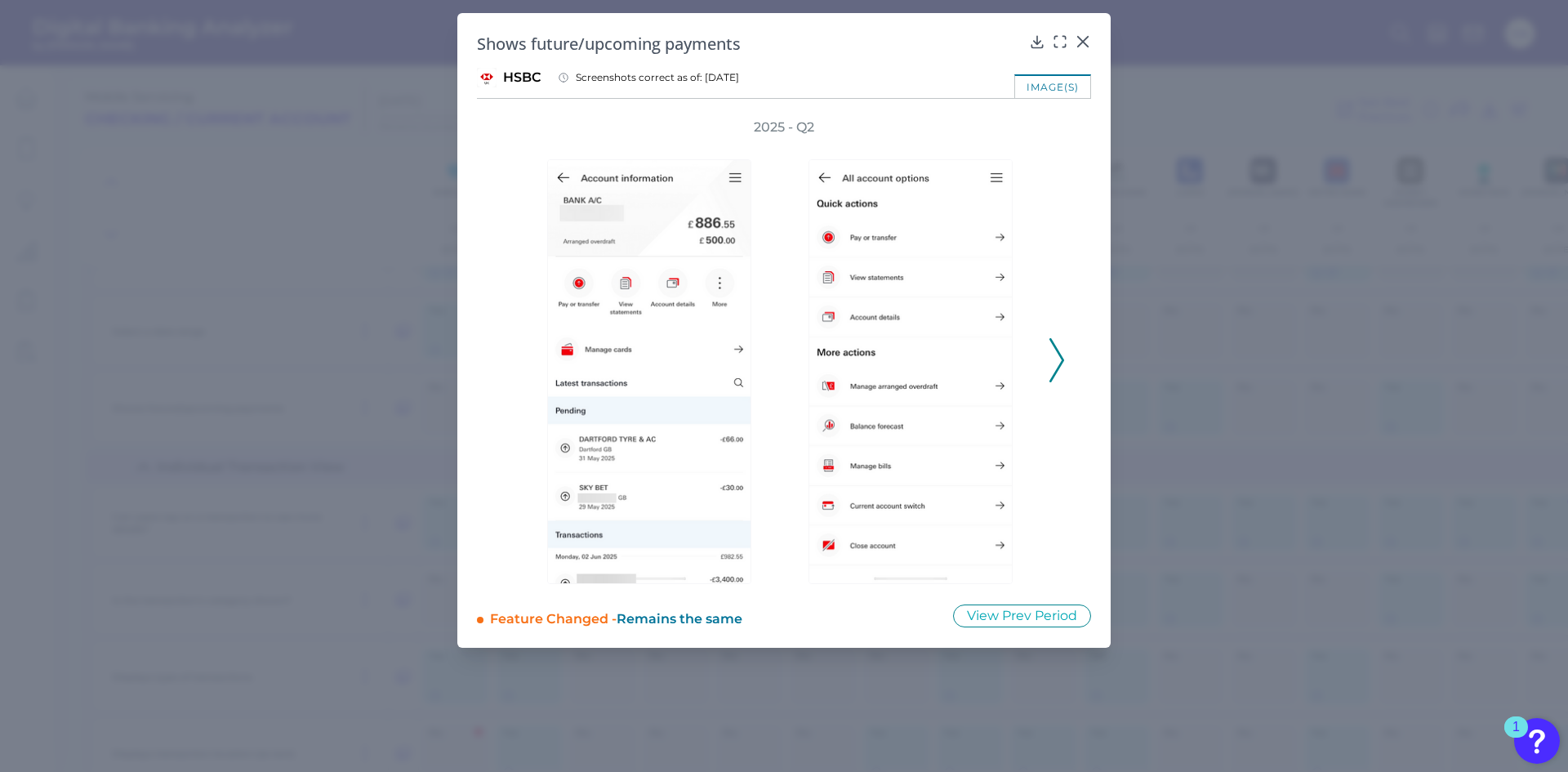
click at [1070, 355] on div "2025 - Q2" at bounding box center [784, 351] width 614 height 466
drag, startPoint x: 1047, startPoint y: 353, endPoint x: 1065, endPoint y: 353, distance: 18.0
click at [1065, 353] on div "2025 - Q2" at bounding box center [784, 351] width 614 height 466
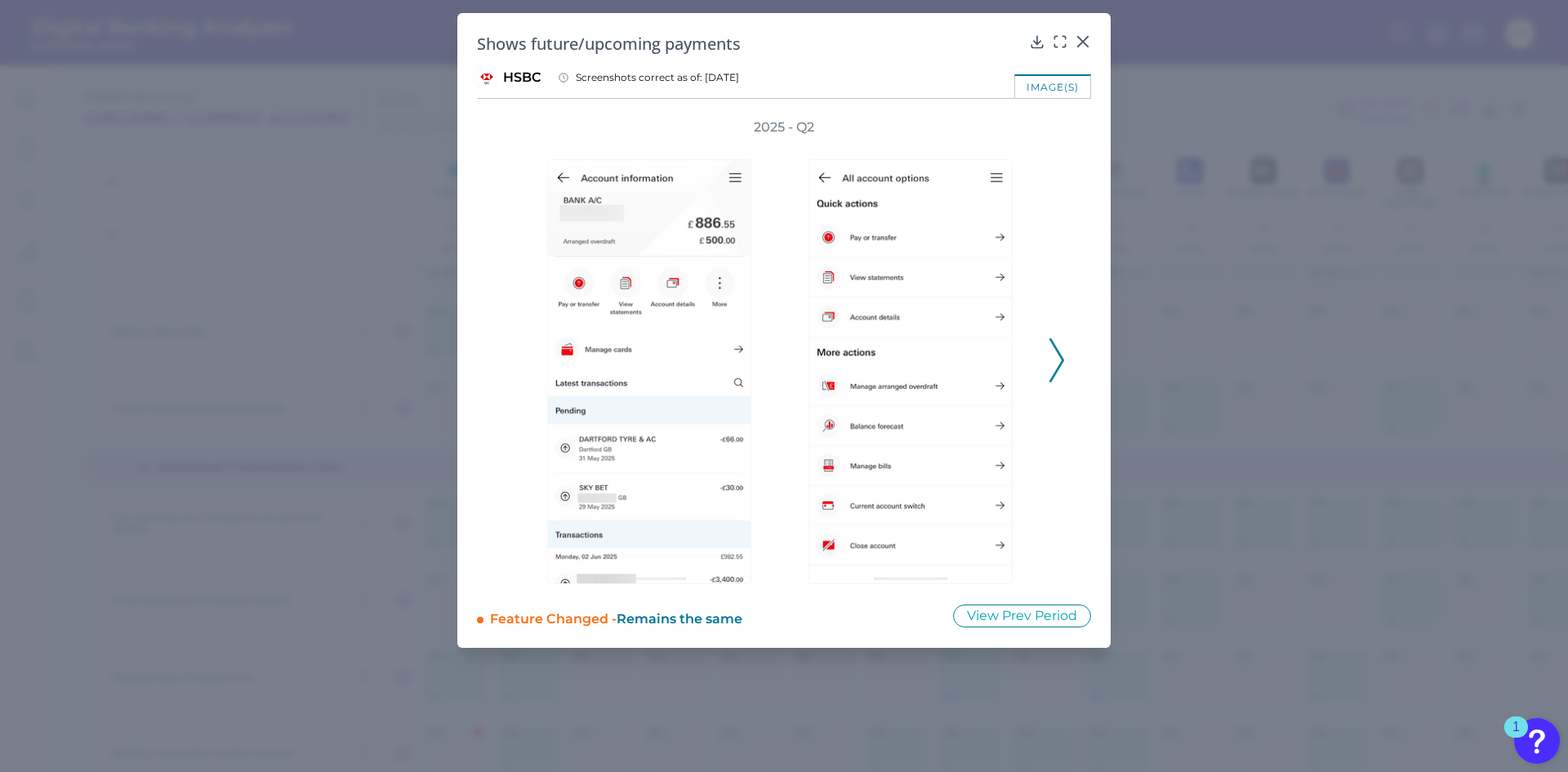
click at [1046, 366] on div "2025 - Q2" at bounding box center [784, 351] width 562 height 466
click at [1047, 367] on div "2025 - Q2" at bounding box center [784, 351] width 562 height 466
click at [1051, 367] on icon at bounding box center [1057, 360] width 15 height 44
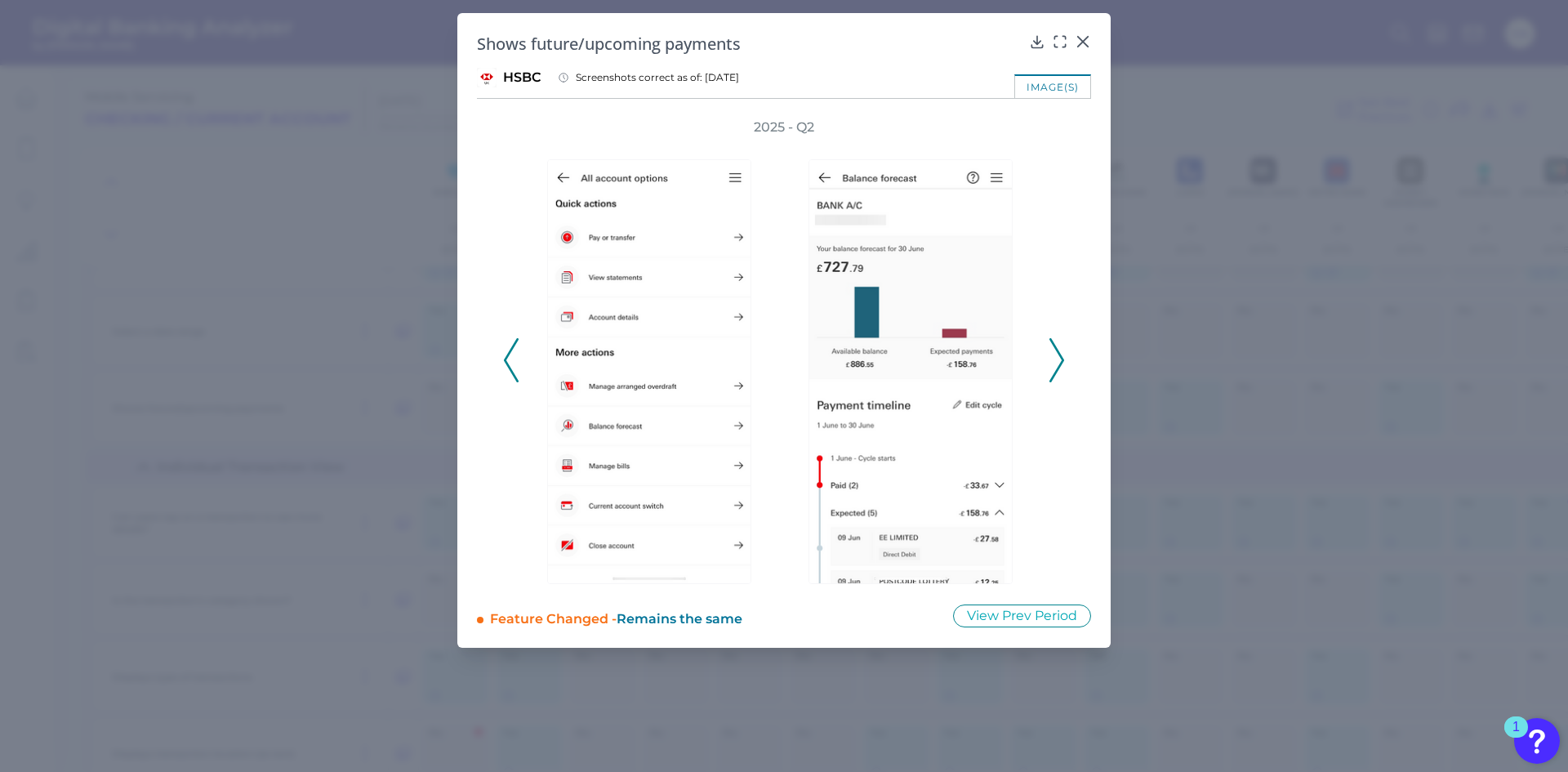
click at [1051, 367] on icon at bounding box center [1057, 360] width 15 height 44
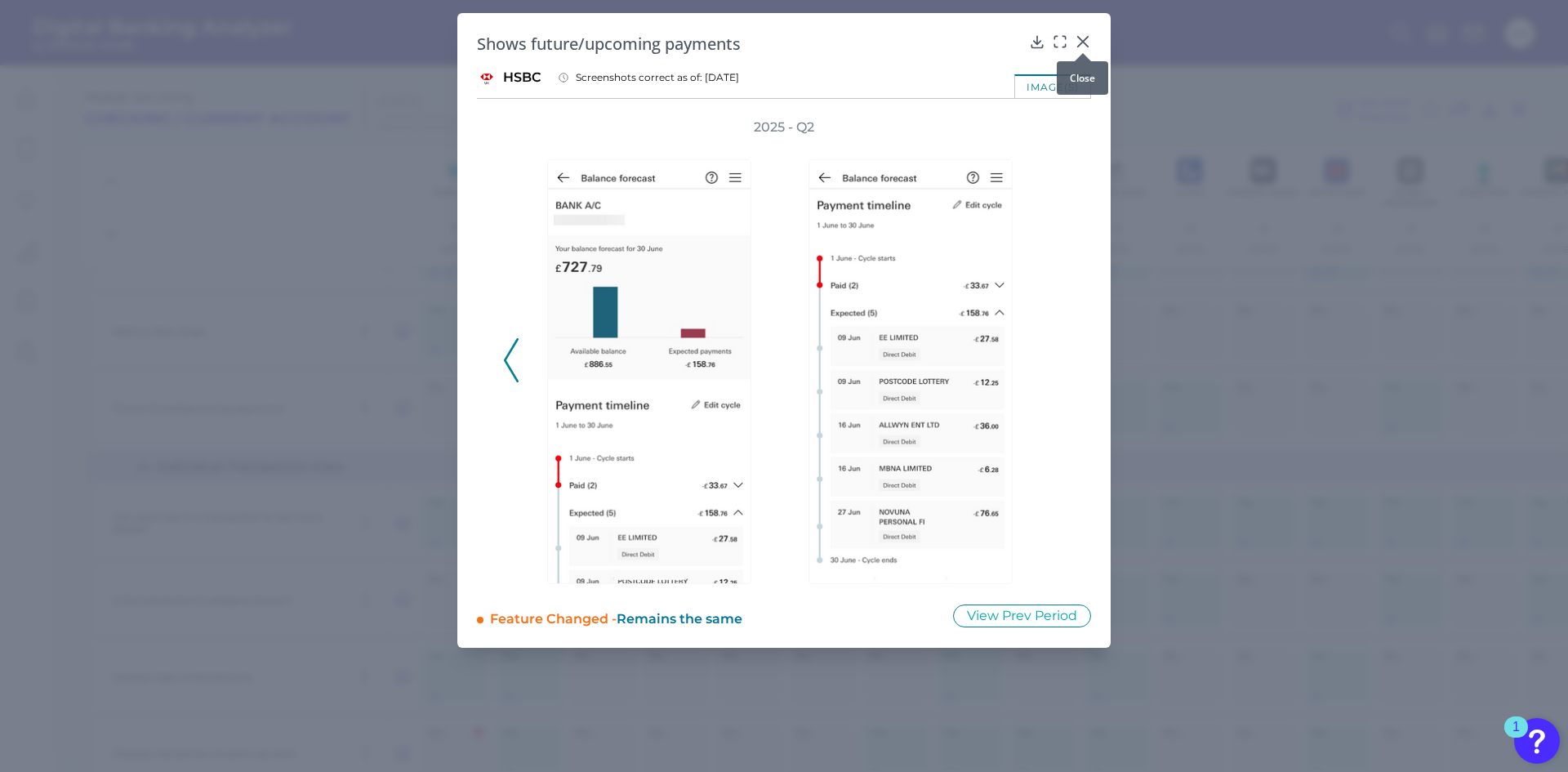
click at [1088, 39] on icon at bounding box center [1084, 42] width 16 height 16
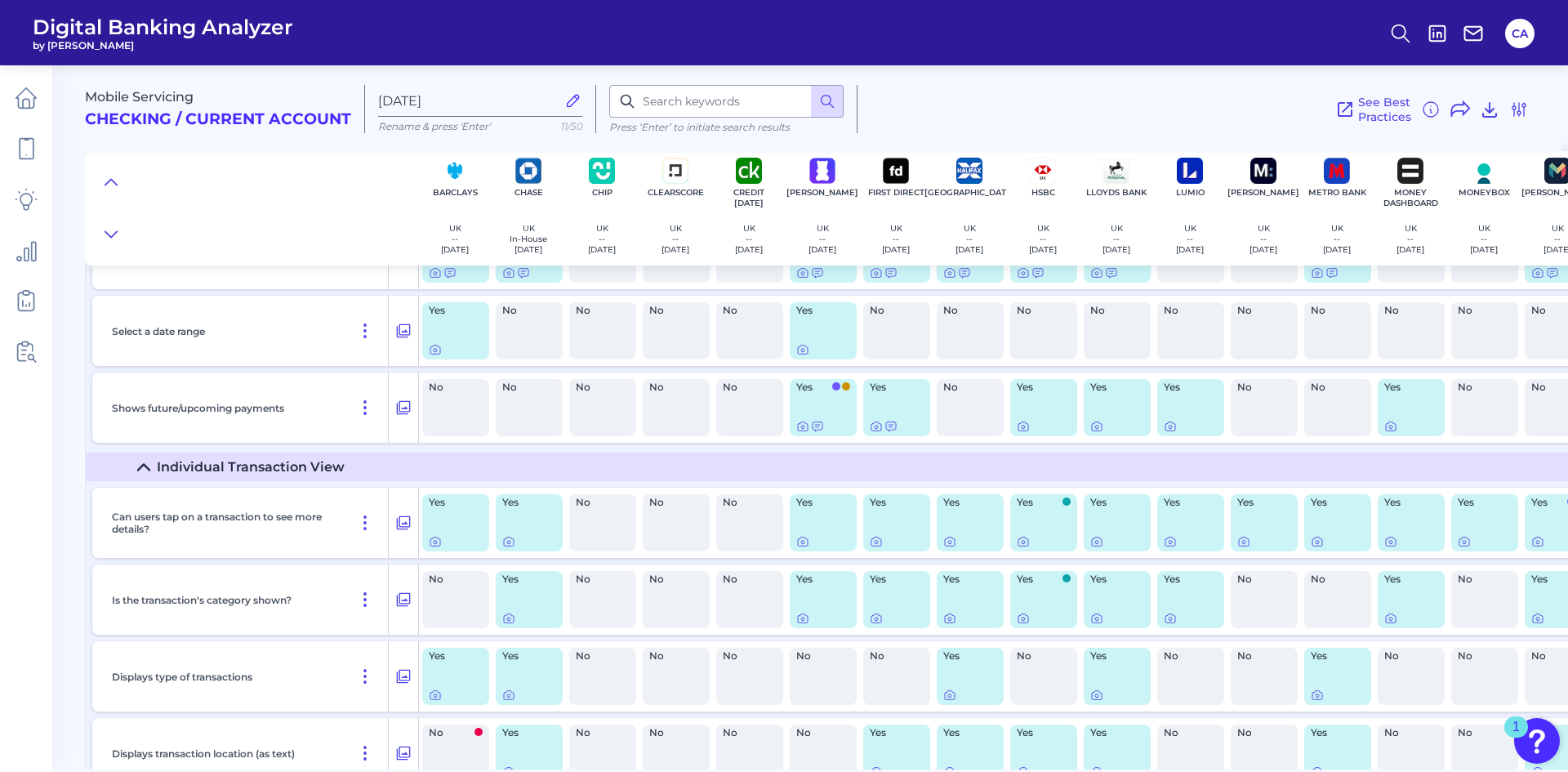
scroll to position [4531, 0]
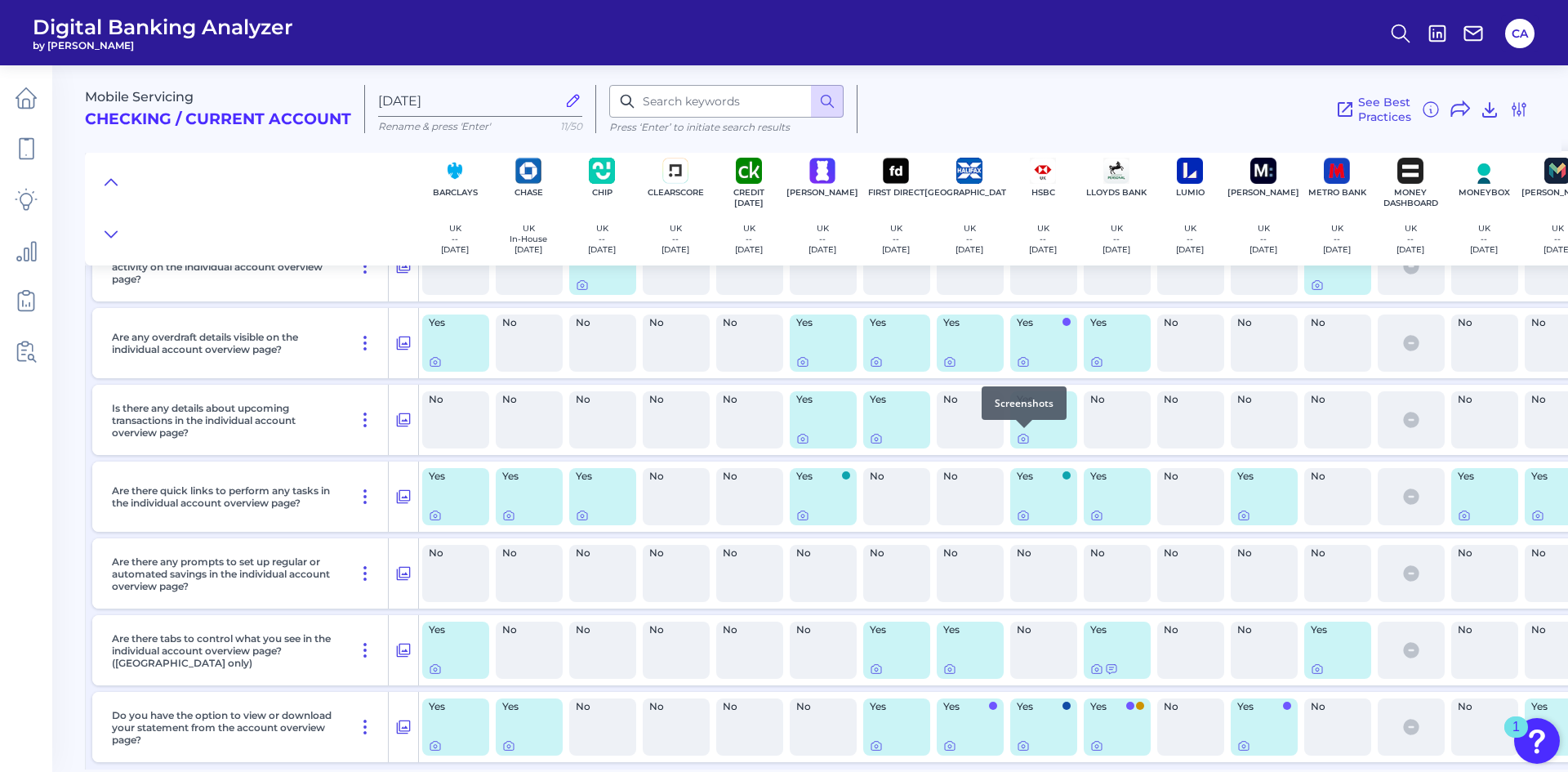
click at [1025, 434] on div at bounding box center [1024, 428] width 16 height 16
click at [1023, 432] on div at bounding box center [1024, 428] width 16 height 16
click at [1016, 431] on div at bounding box center [1024, 428] width 16 height 16
click at [1019, 435] on div at bounding box center [1024, 428] width 16 height 16
click at [1023, 447] on div "Yes" at bounding box center [1043, 419] width 67 height 57
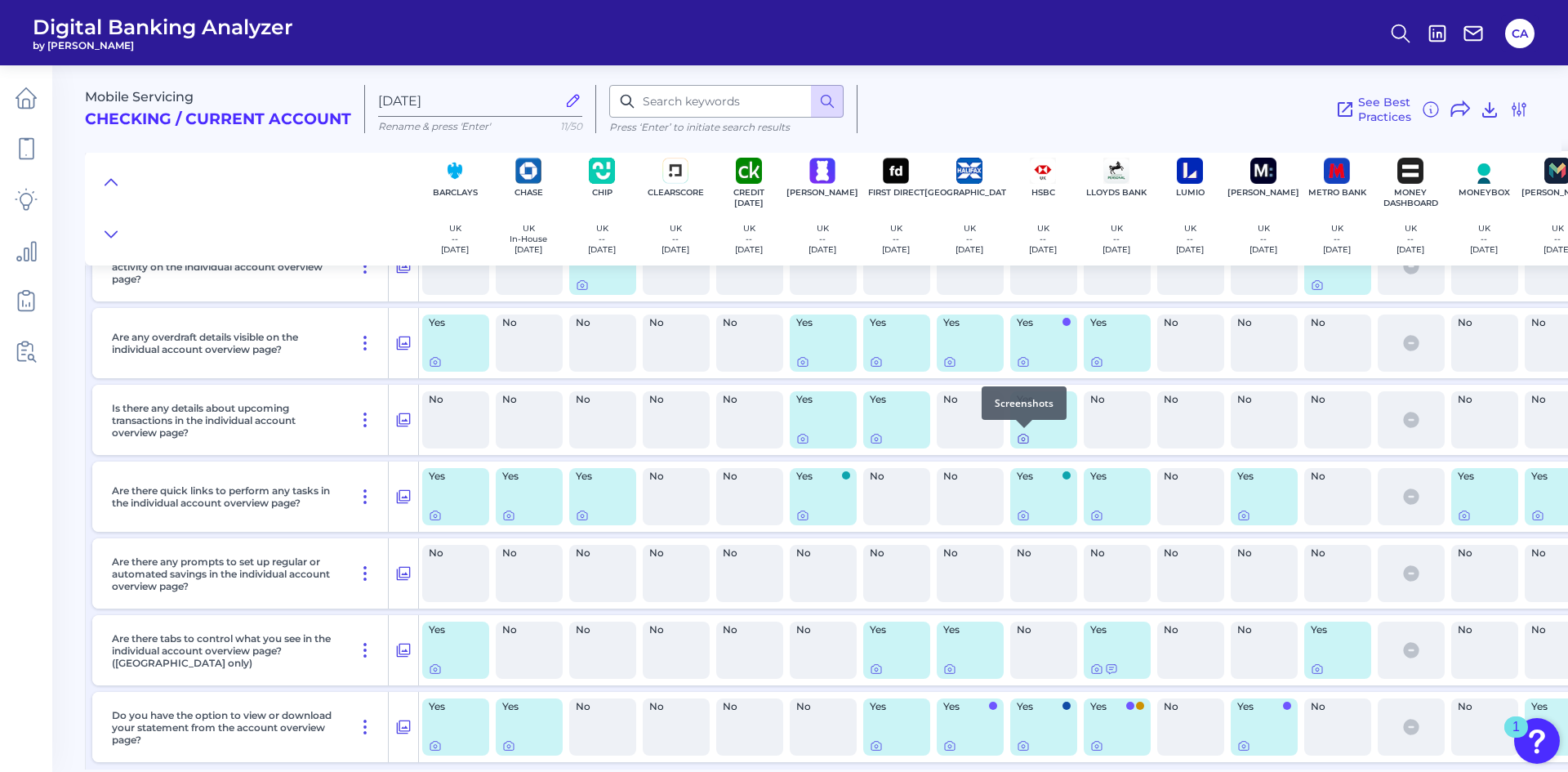
click at [1023, 432] on div at bounding box center [1024, 428] width 16 height 16
click at [1021, 444] on icon at bounding box center [1023, 438] width 13 height 13
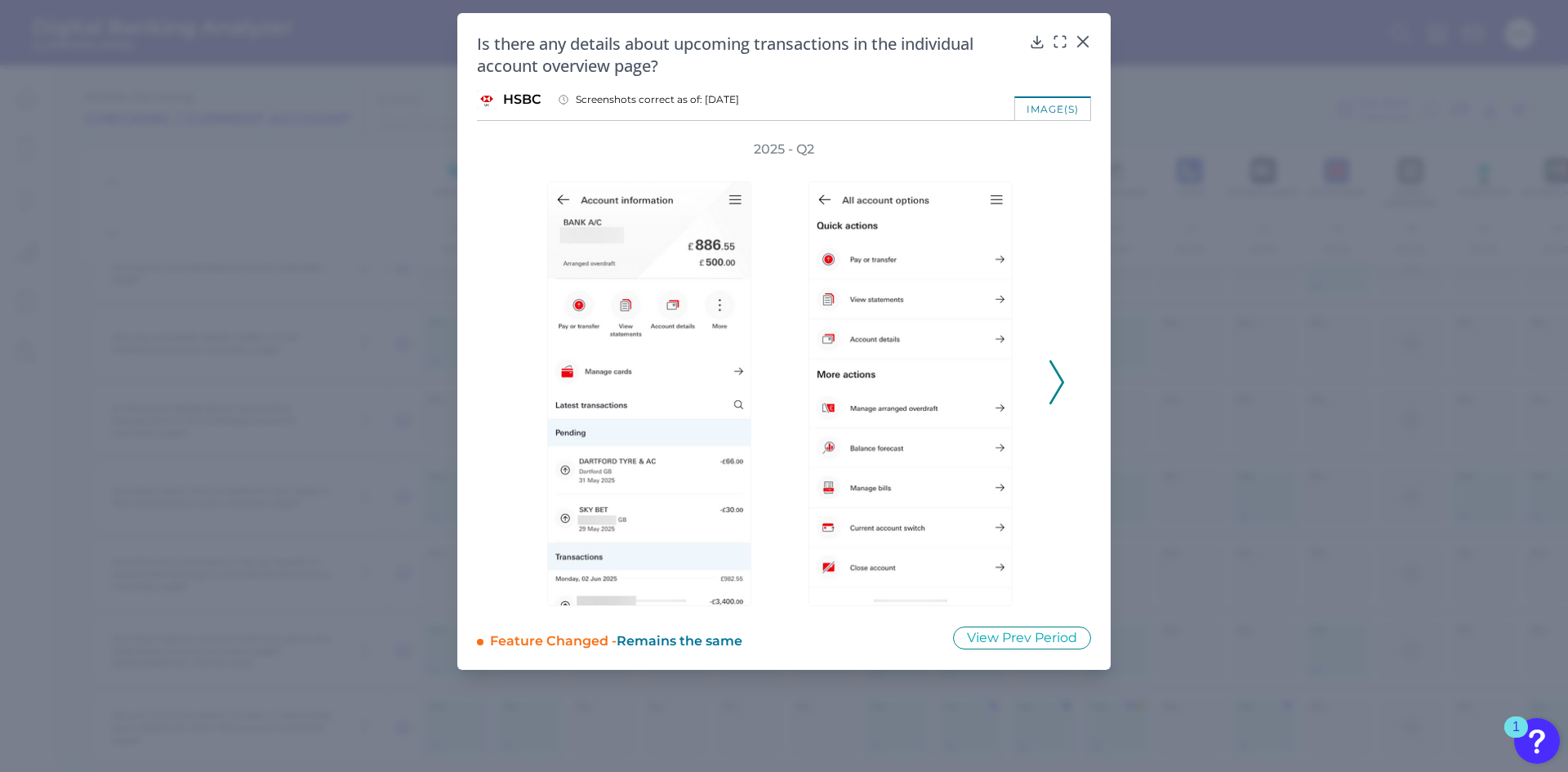
click at [1055, 383] on icon at bounding box center [1057, 382] width 15 height 44
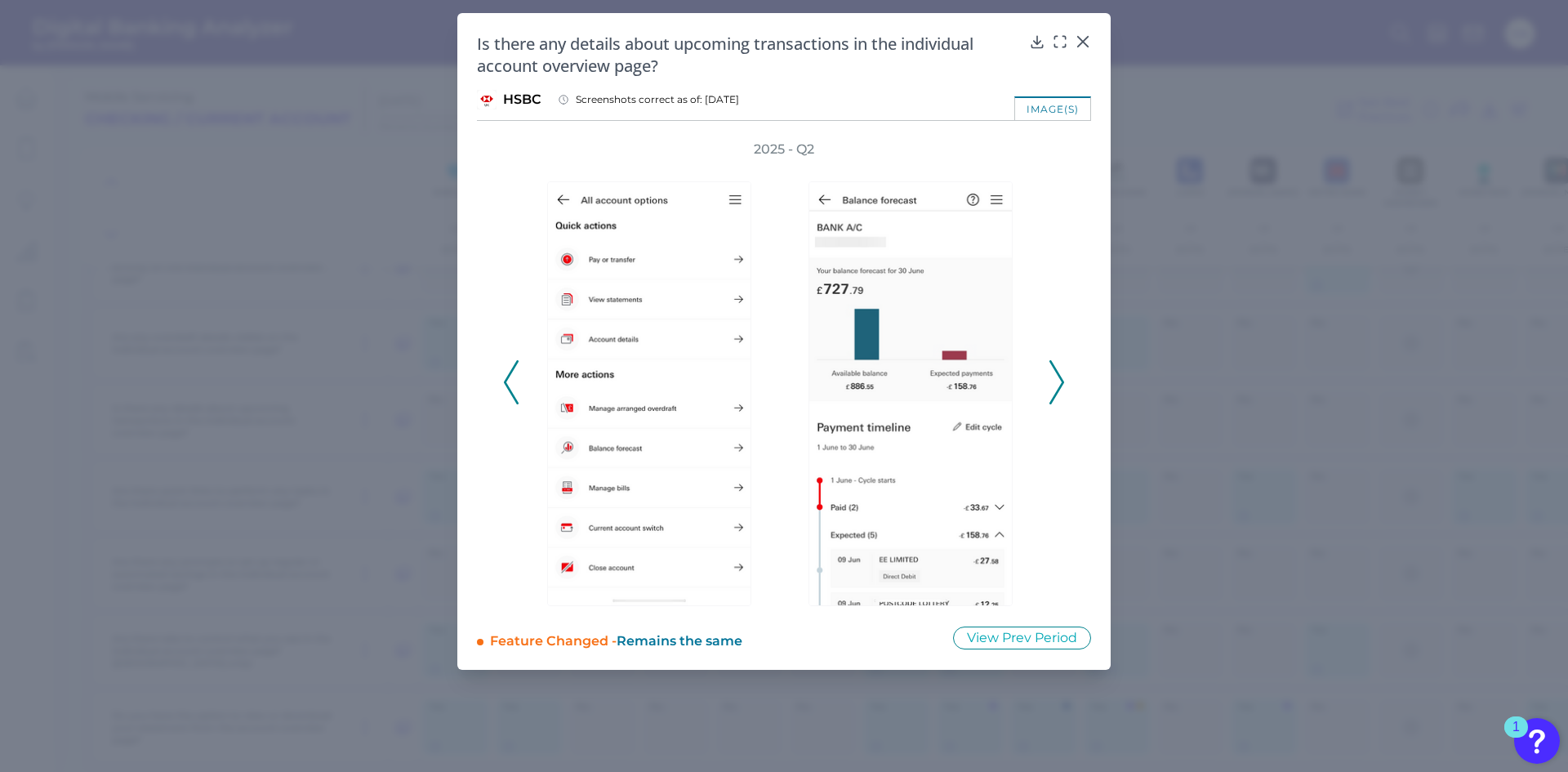
click at [1055, 383] on icon at bounding box center [1057, 382] width 15 height 44
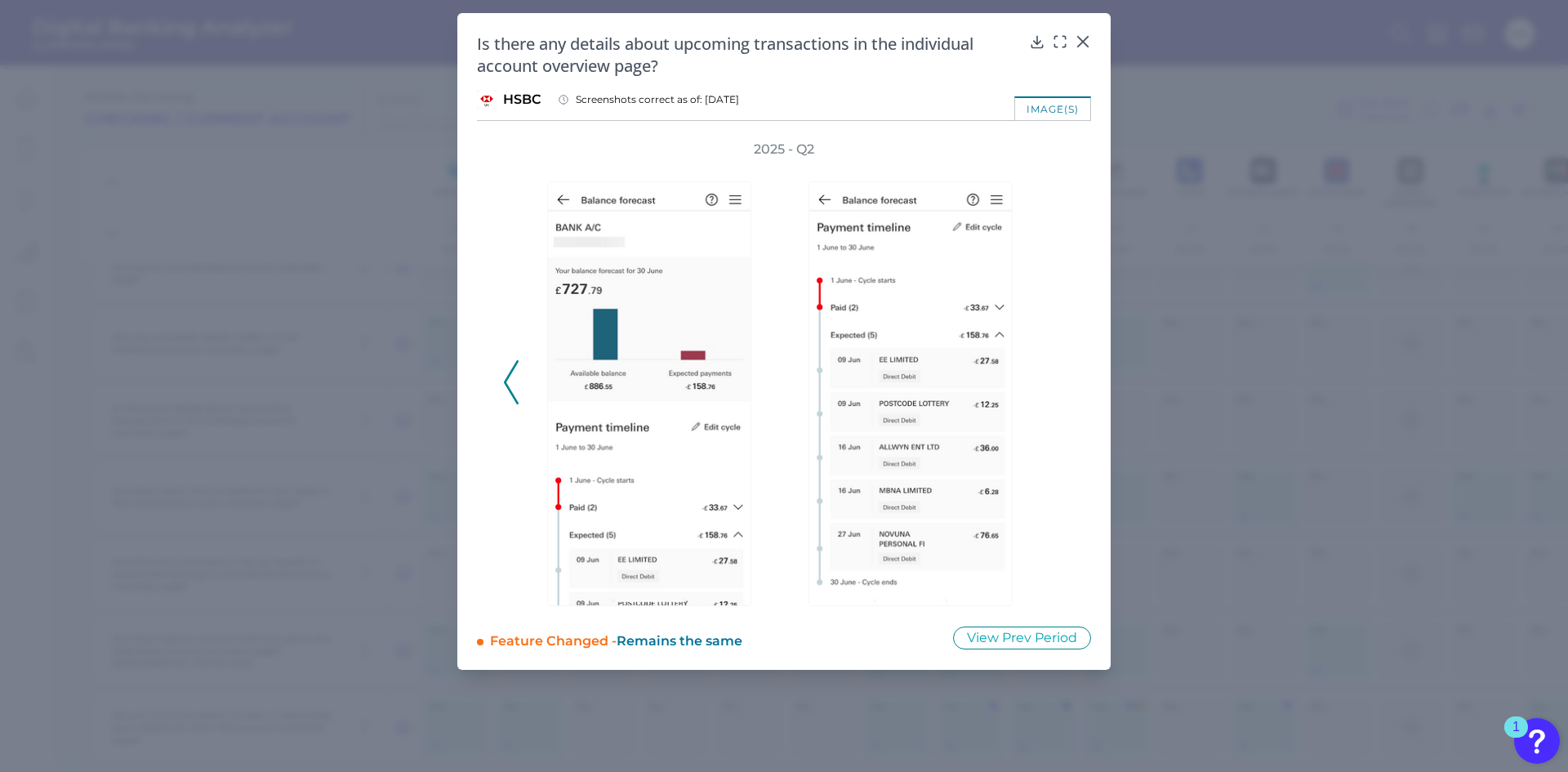
click at [1072, 45] on div "Is there any details about upcoming transactions in the individual account over…" at bounding box center [784, 55] width 614 height 44
click at [1080, 41] on icon at bounding box center [1084, 42] width 16 height 16
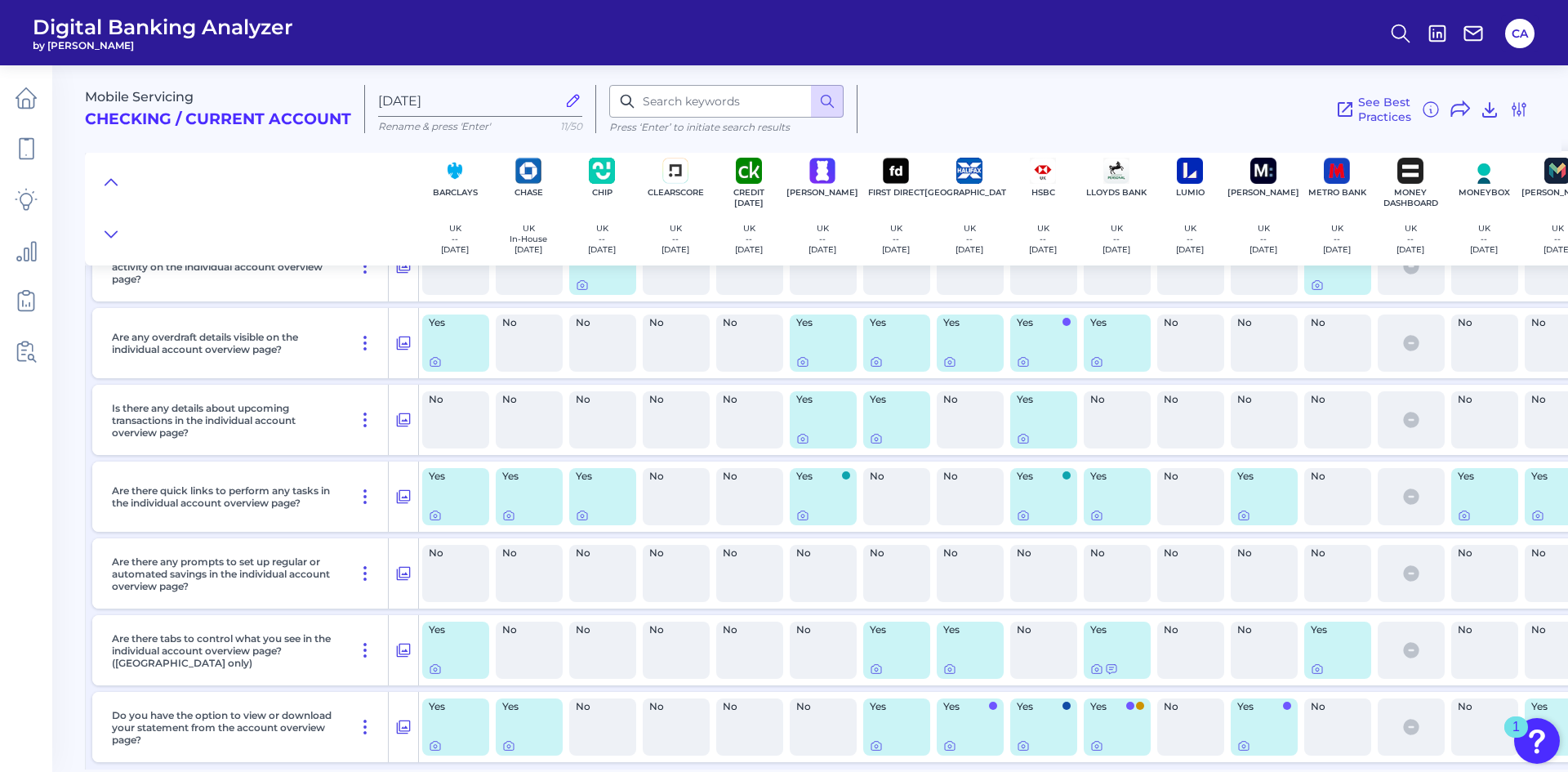
click at [923, 124] on div "See Best Practices Filters Clear all filters Experience Reset Mobile Servicing …" at bounding box center [1193, 109] width 672 height 48
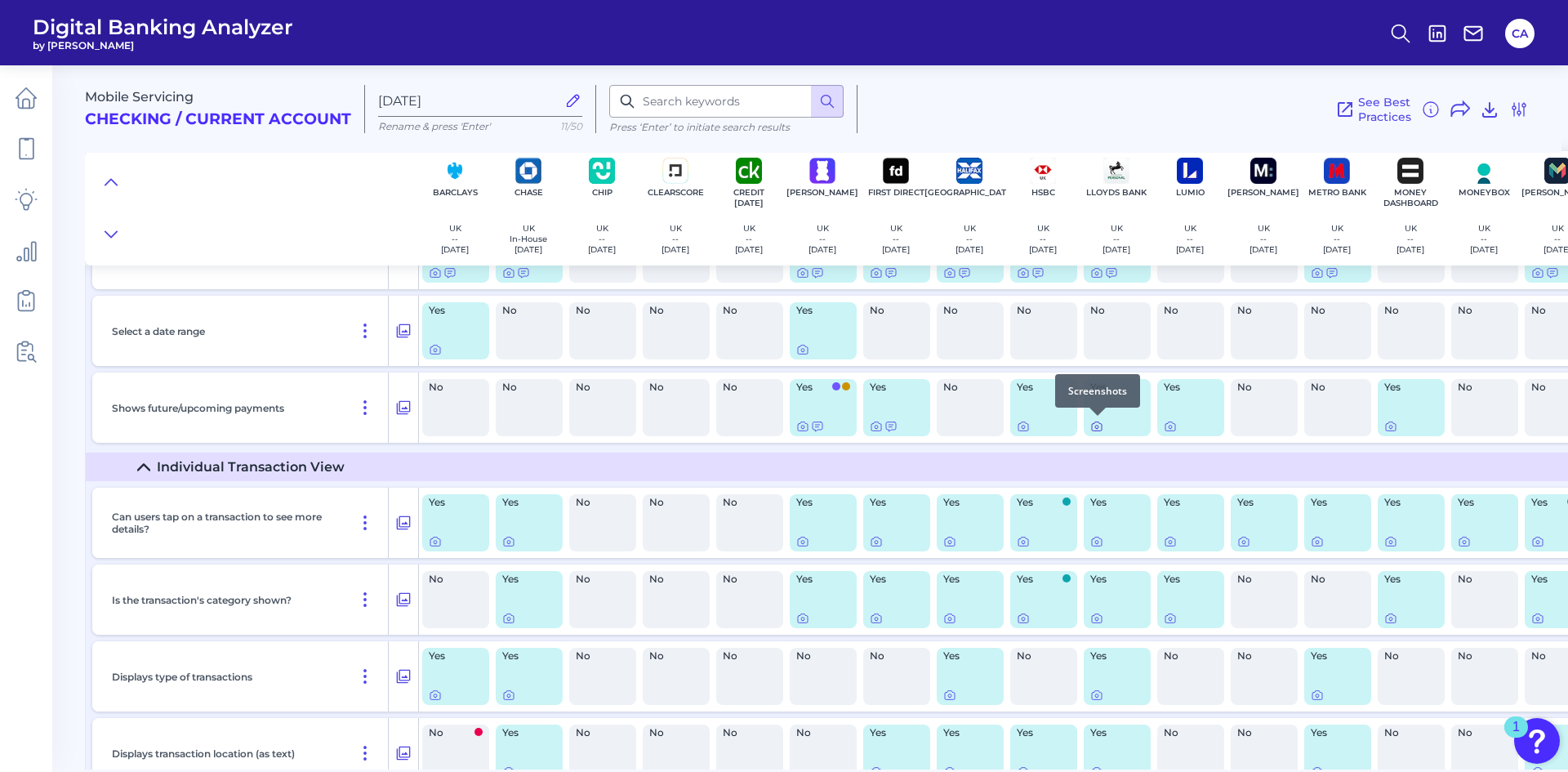
click at [1097, 423] on div at bounding box center [1098, 416] width 16 height 16
click at [1096, 425] on icon at bounding box center [1097, 427] width 3 height 3
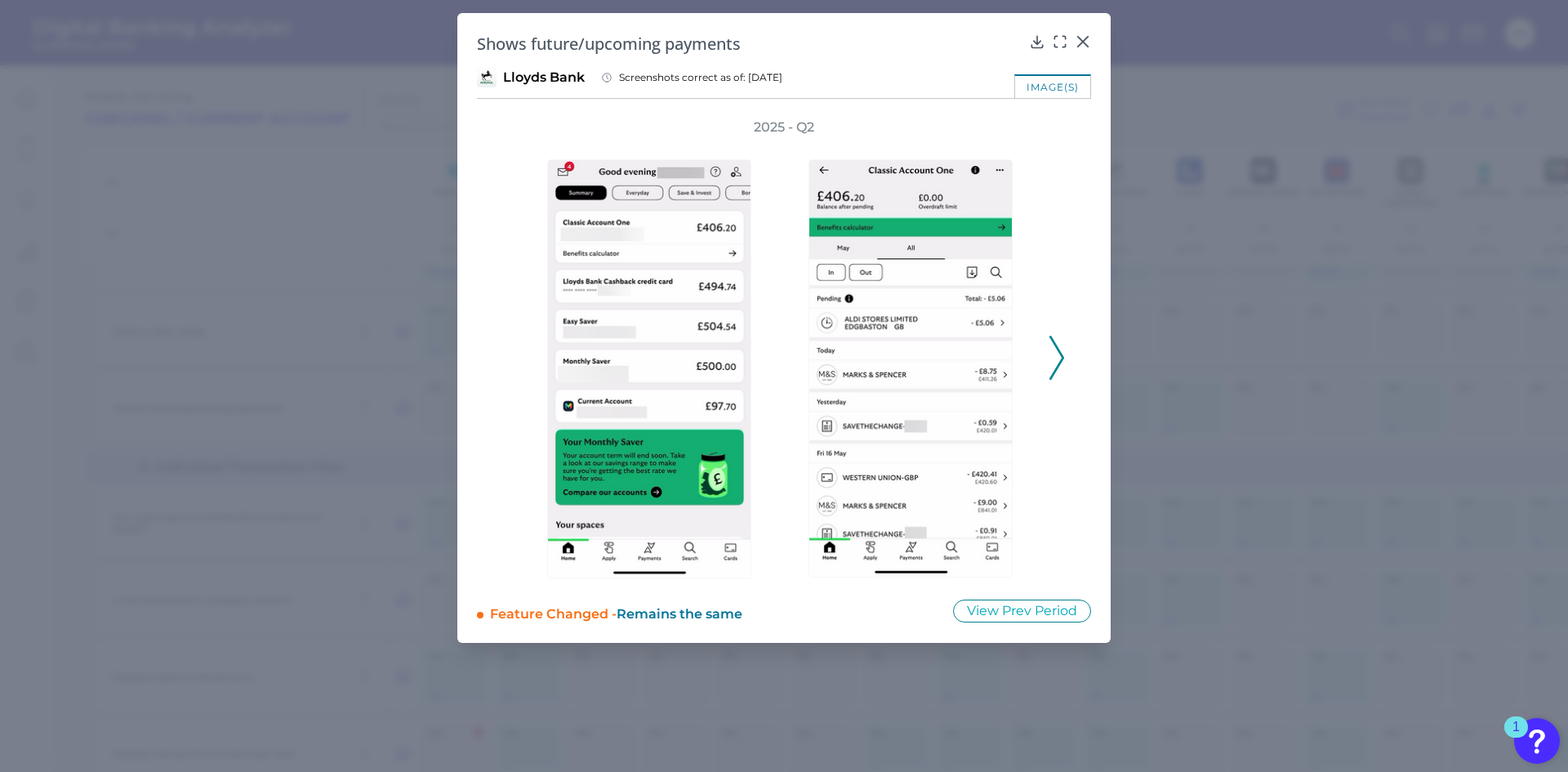
click at [1052, 362] on icon at bounding box center [1057, 358] width 15 height 44
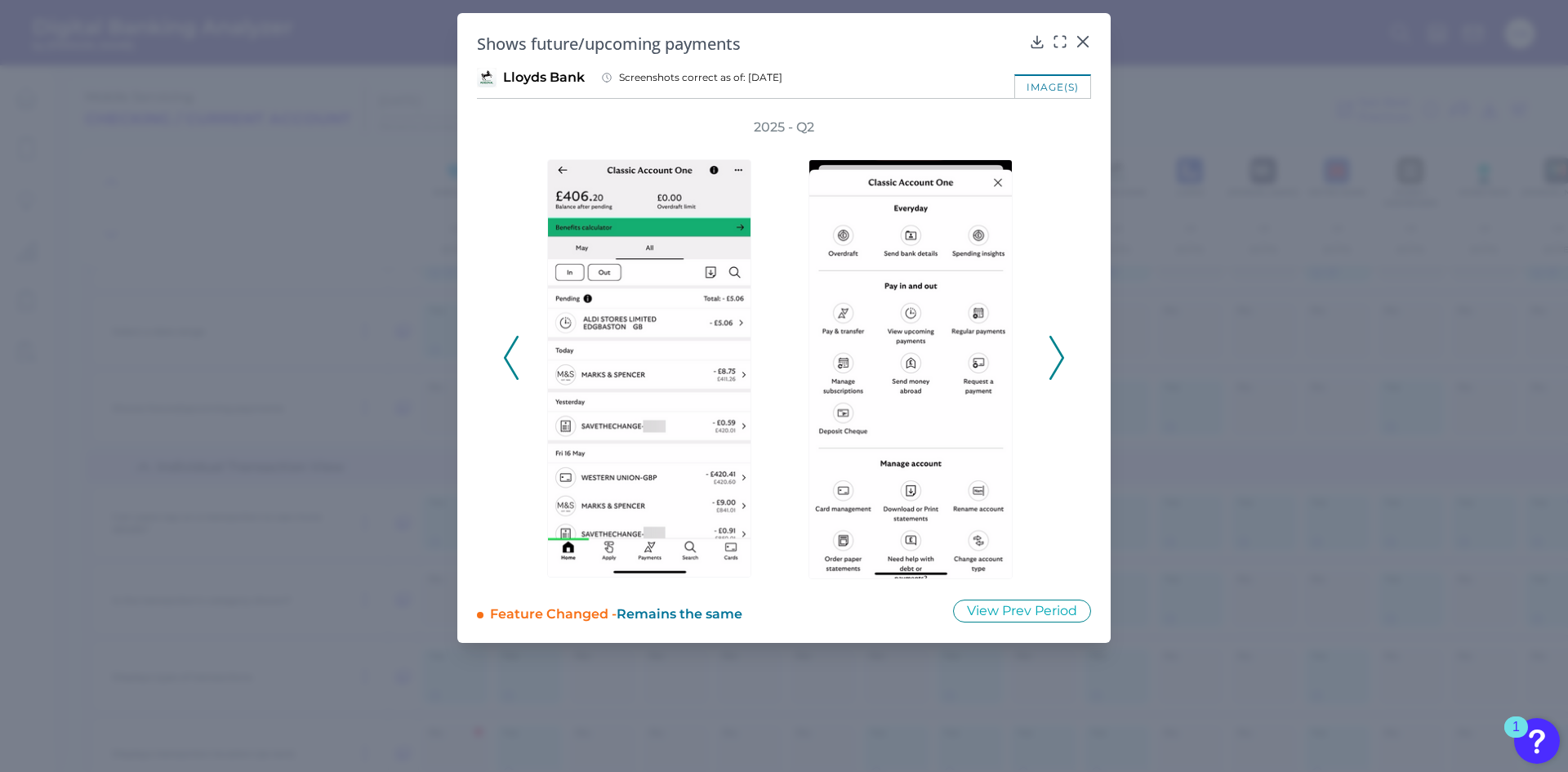
click at [1052, 362] on icon at bounding box center [1057, 358] width 15 height 44
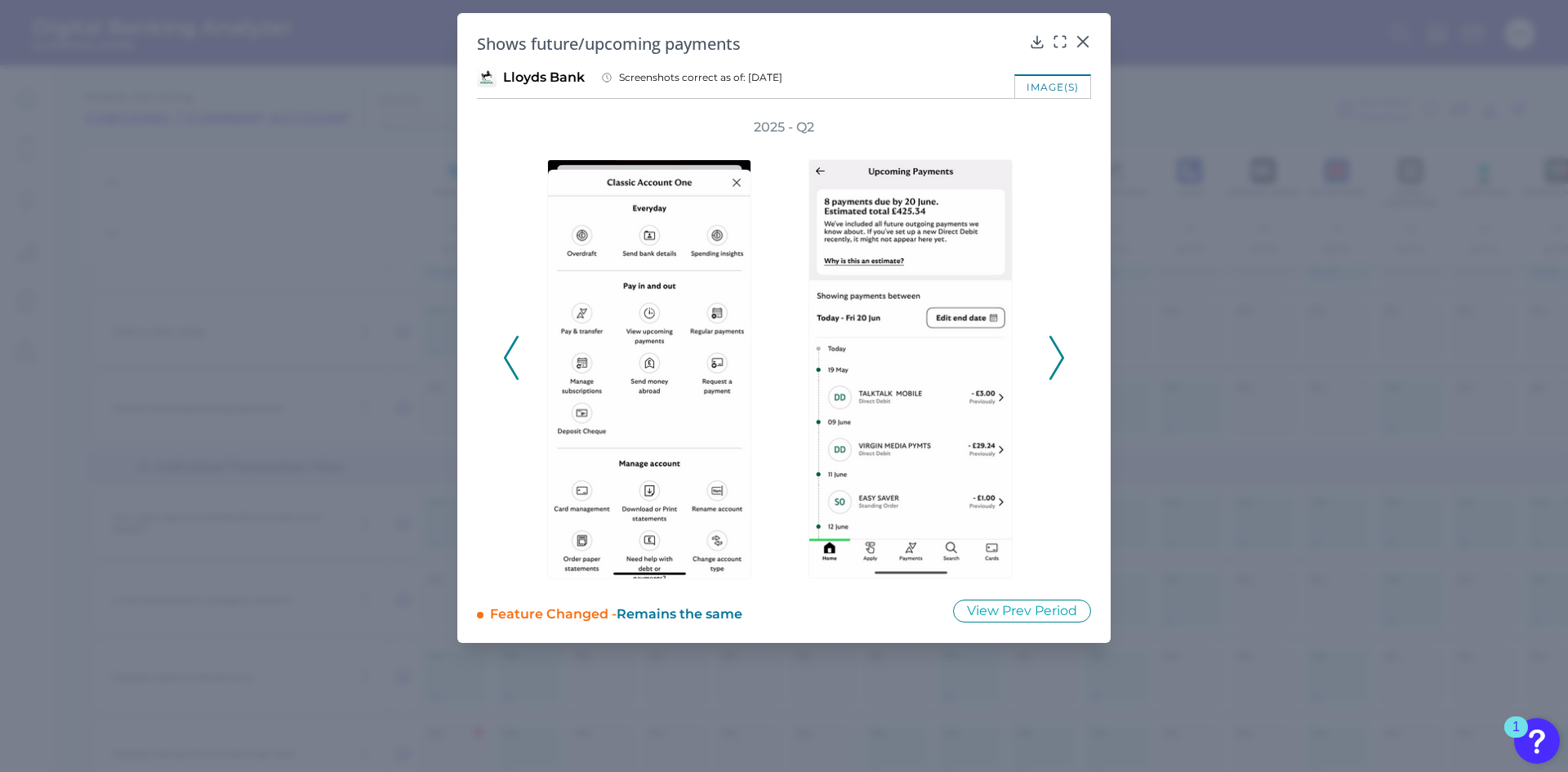
click at [1052, 362] on icon at bounding box center [1057, 358] width 15 height 44
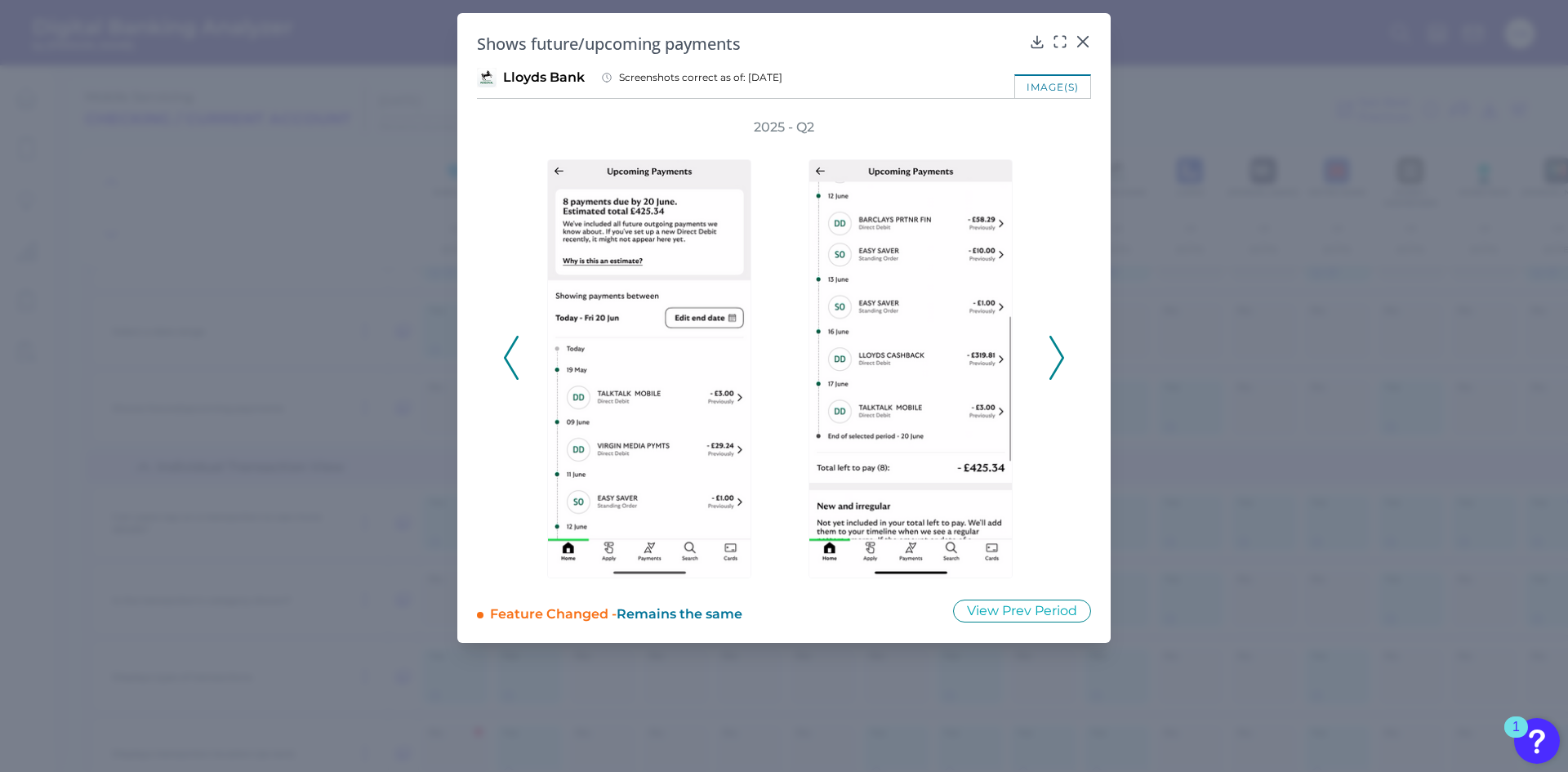
click at [1052, 362] on icon at bounding box center [1057, 358] width 15 height 44
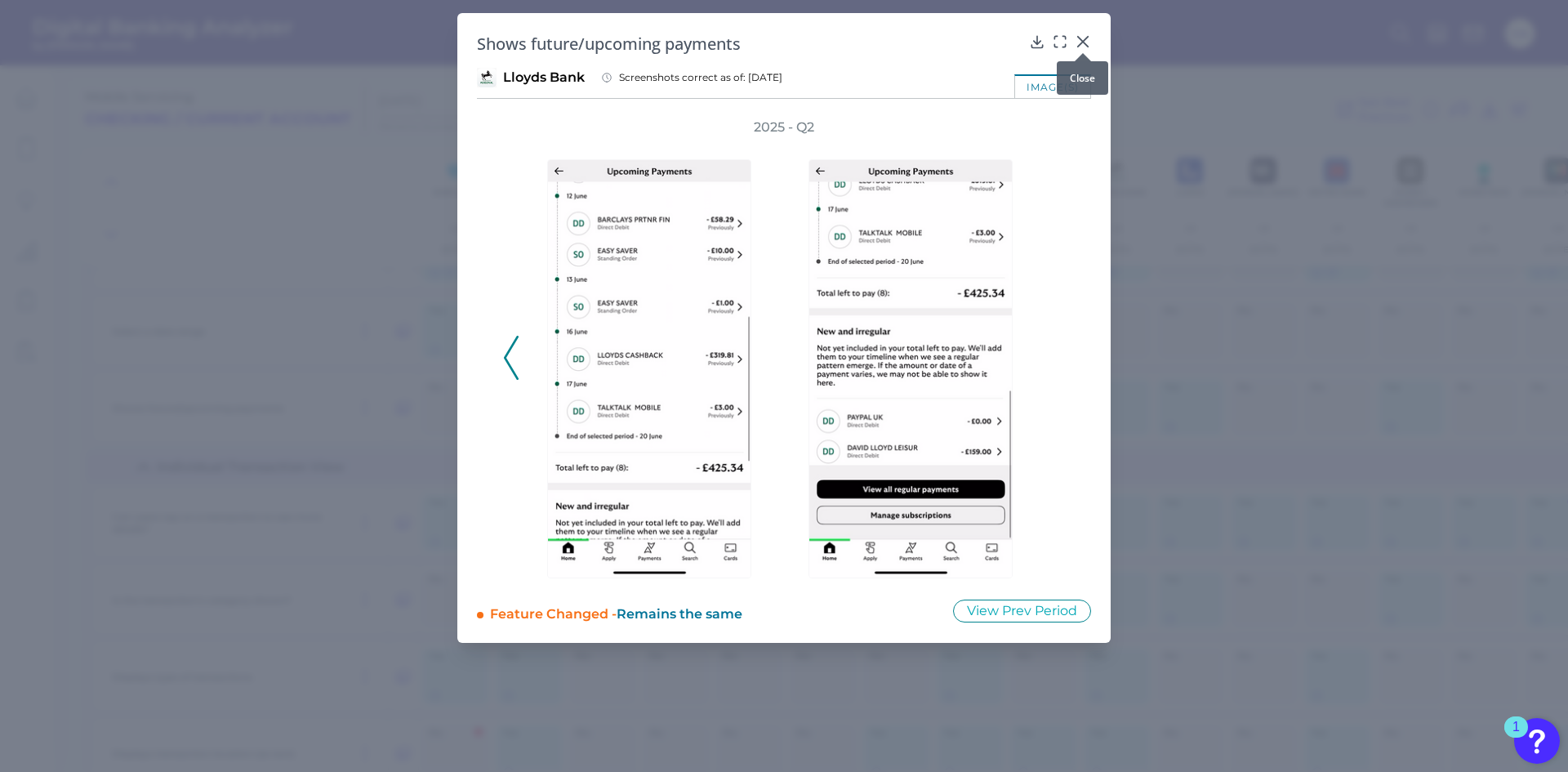
click at [1088, 37] on icon at bounding box center [1084, 42] width 10 height 10
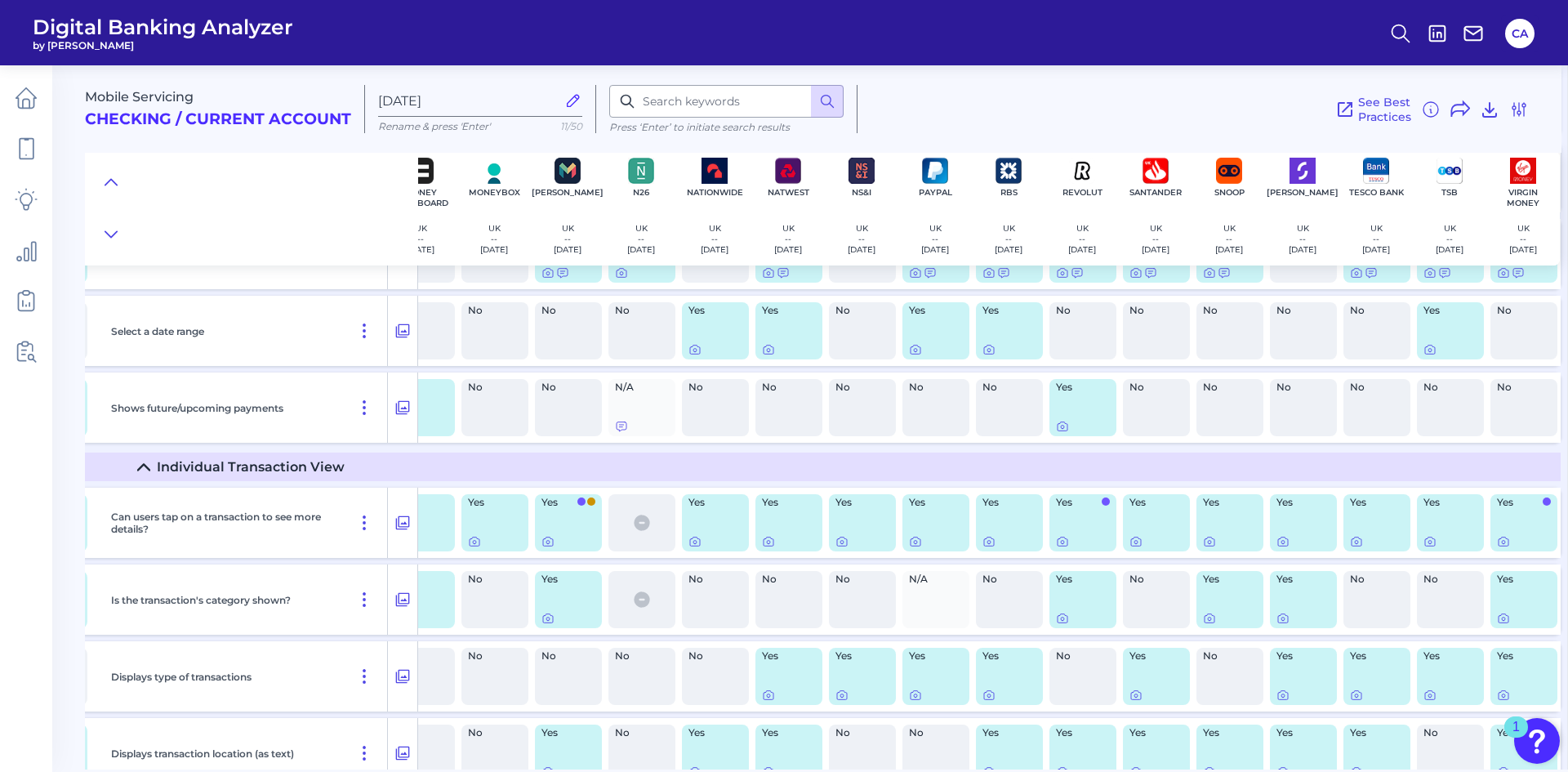
scroll to position [6065, 996]
